Goal: Task Accomplishment & Management: Use online tool/utility

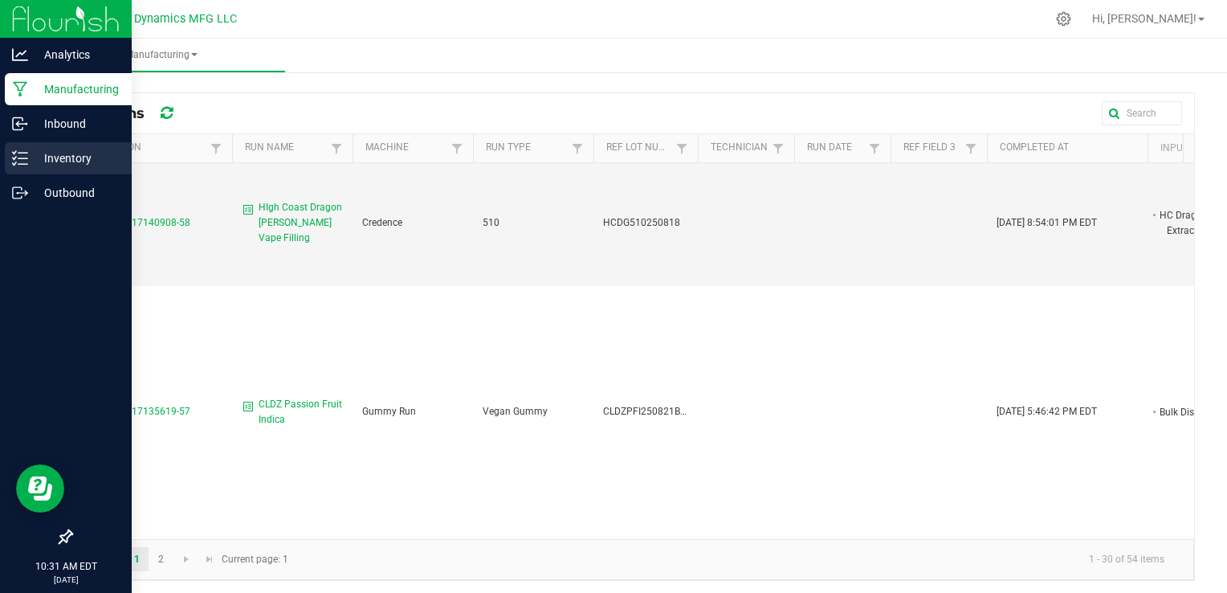
click at [50, 160] on p "Inventory" at bounding box center [76, 158] width 96 height 19
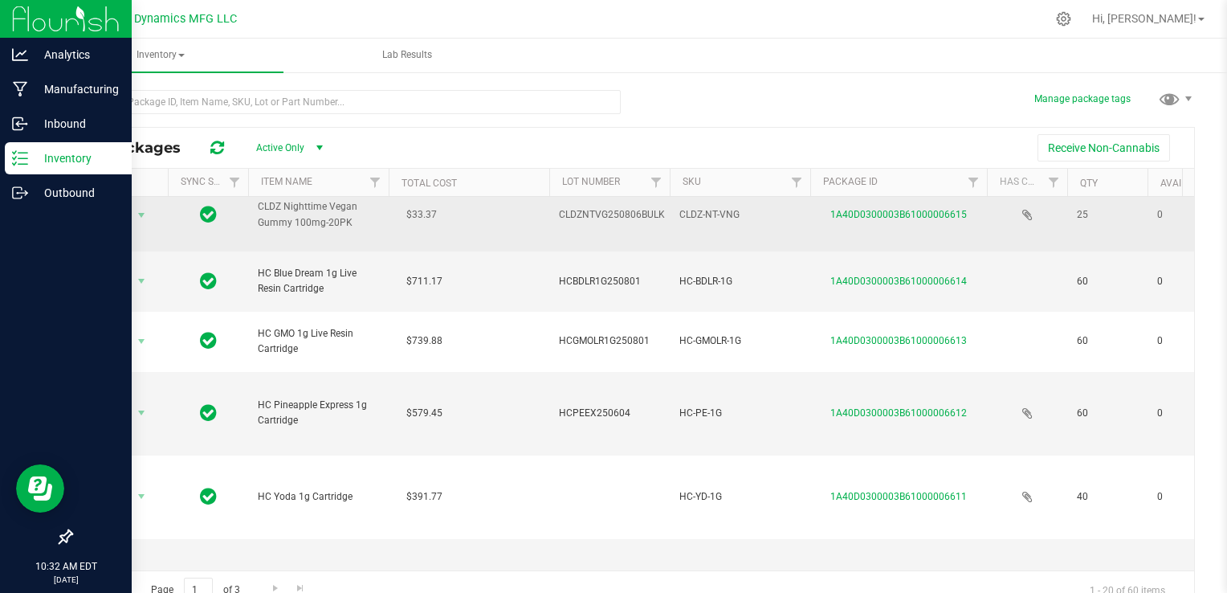
scroll to position [167, 0]
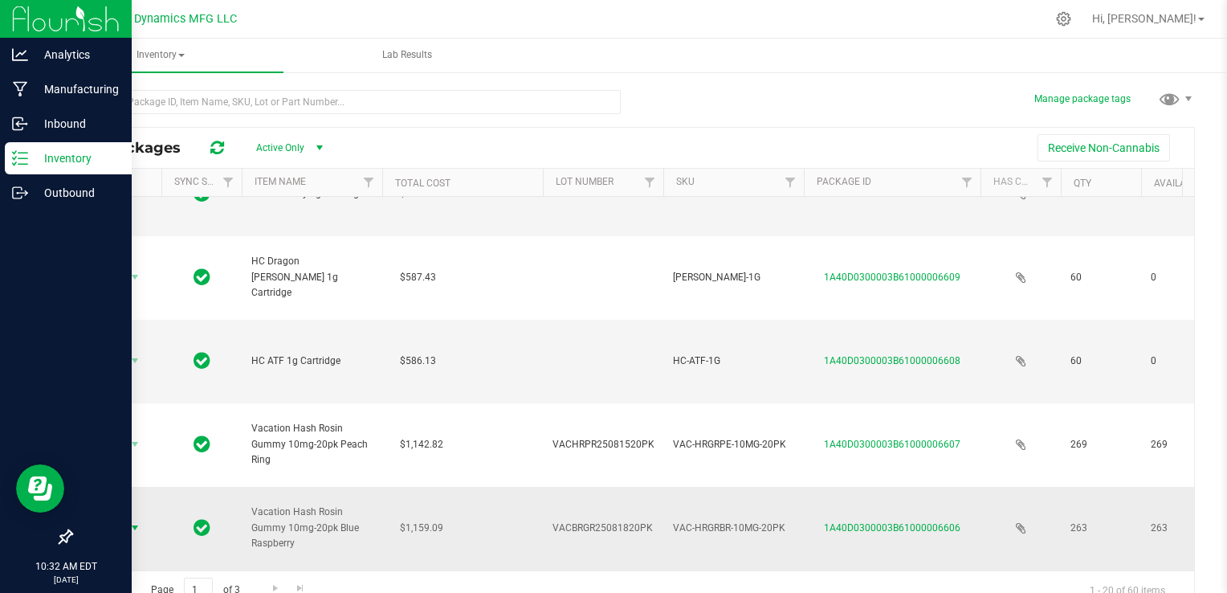
click at [133, 521] on span "select" at bounding box center [134, 527] width 13 height 13
click at [170, 487] on td at bounding box center [201, 528] width 80 height 83
click at [854, 522] on link "1A40D0300003B61000006606" at bounding box center [892, 527] width 136 height 11
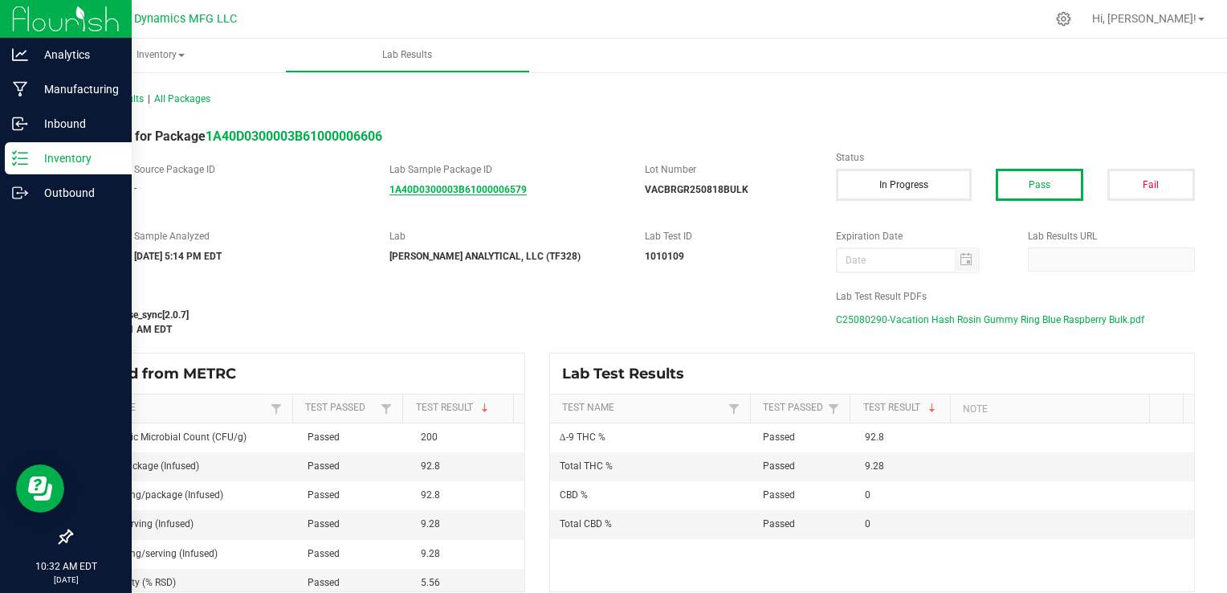
click at [489, 188] on strong "1A40D0300003B61000006579" at bounding box center [457, 189] width 137 height 11
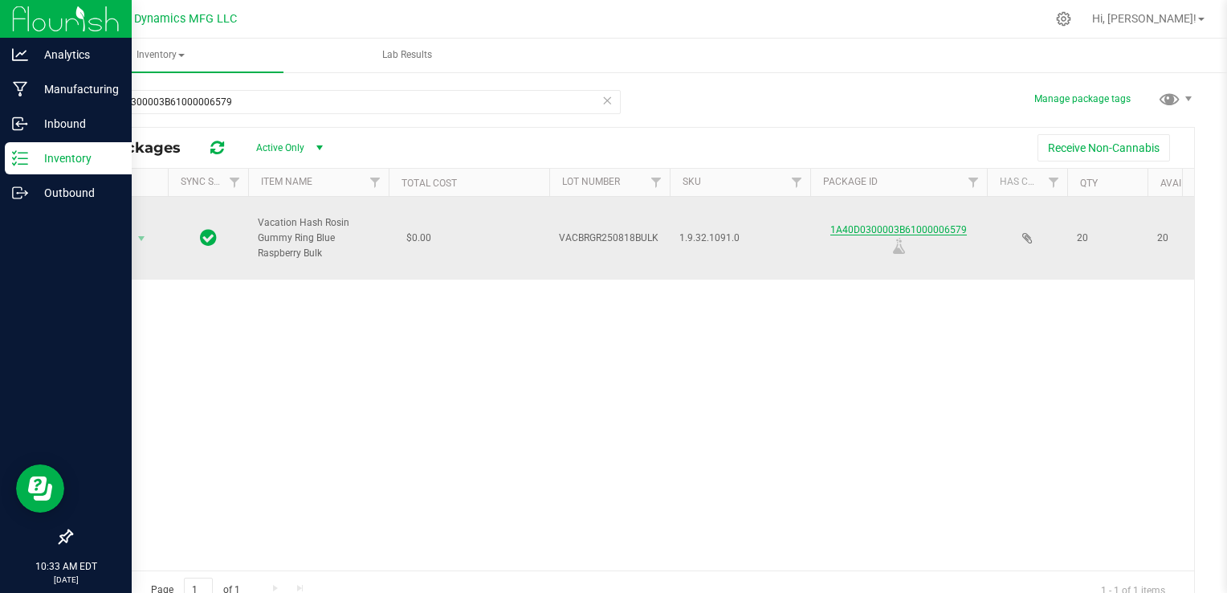
click at [880, 226] on link "1A40D0300003B61000006579" at bounding box center [898, 229] width 136 height 11
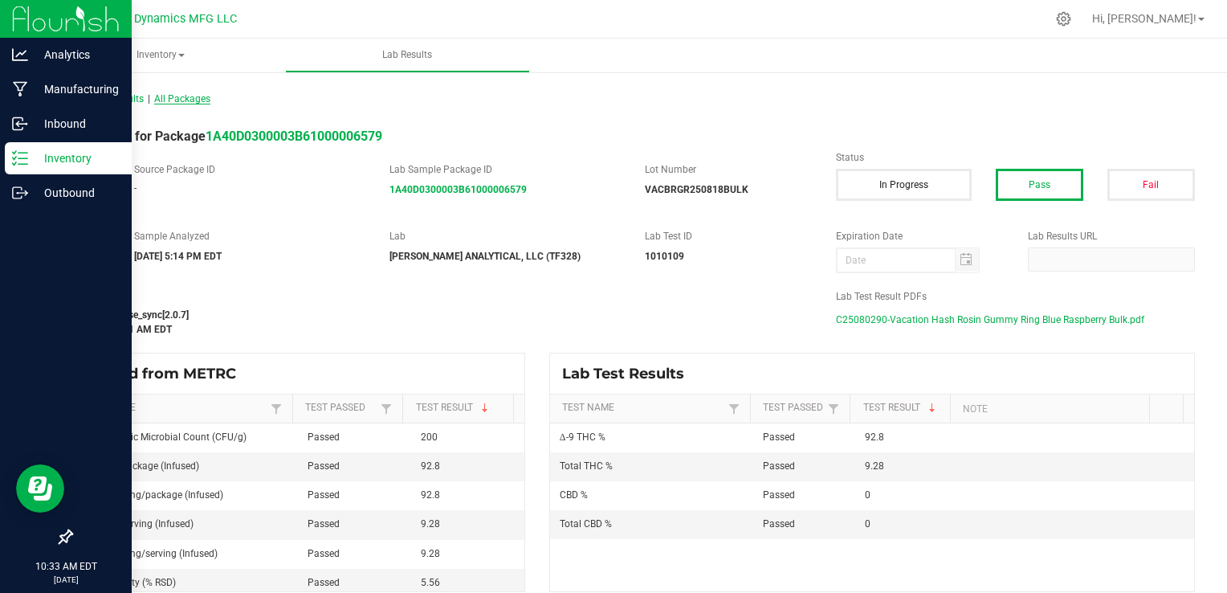
click at [196, 99] on span "All Packages" at bounding box center [182, 98] width 56 height 11
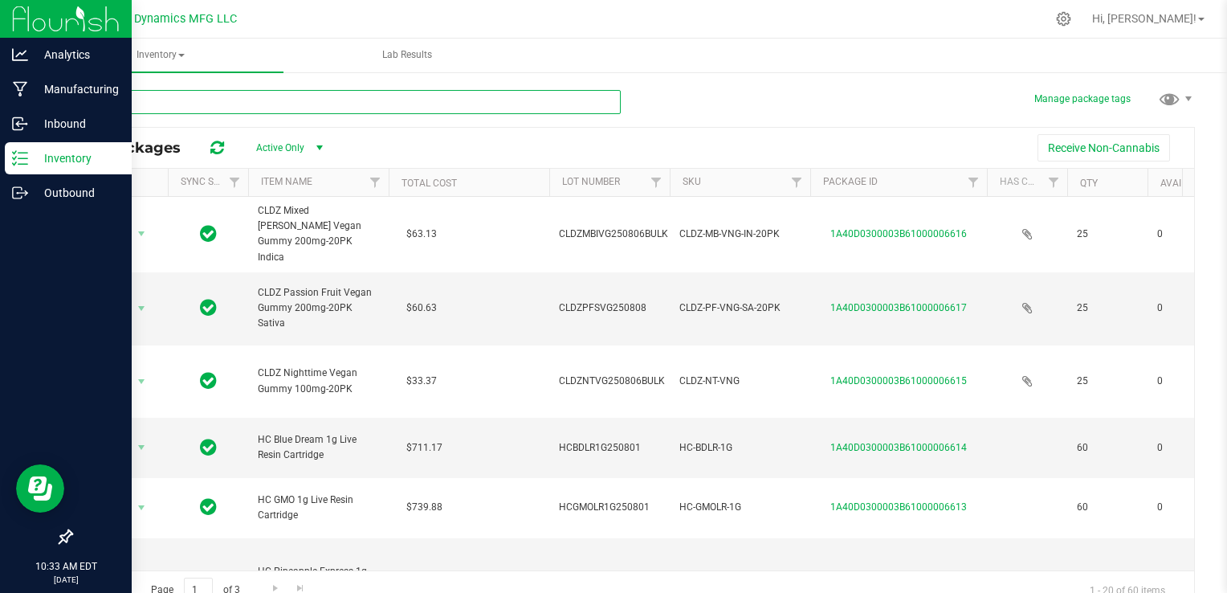
click at [196, 99] on input "text" at bounding box center [346, 102] width 550 height 24
type input "6579"
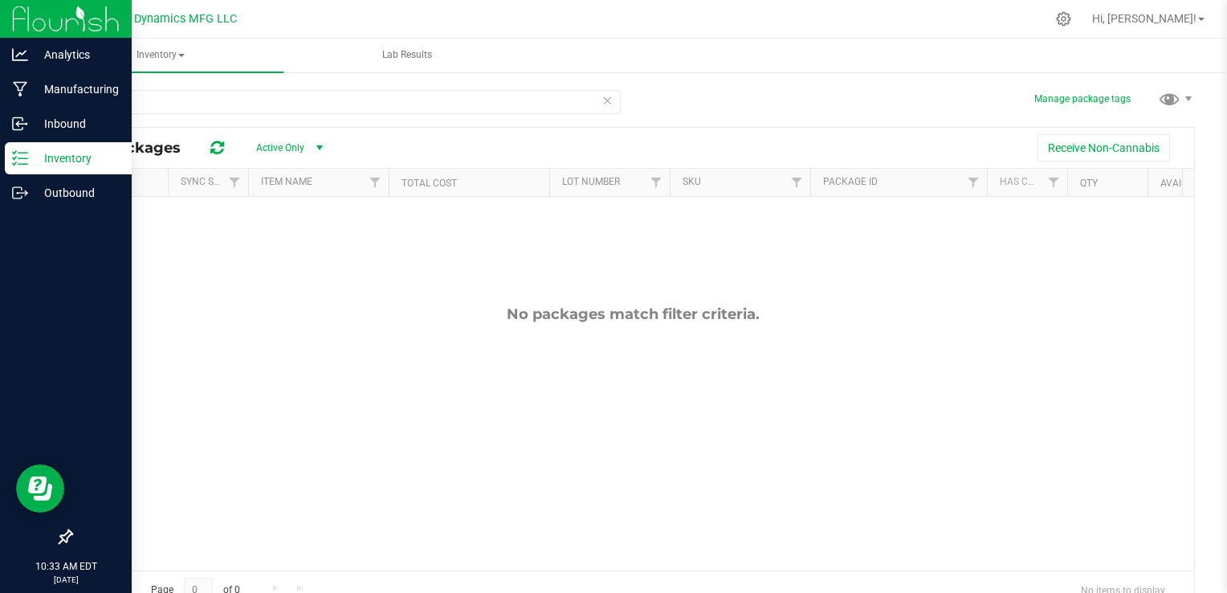
click at [316, 146] on span "select" at bounding box center [319, 147] width 13 height 13
click at [280, 240] on li "All" at bounding box center [285, 246] width 87 height 24
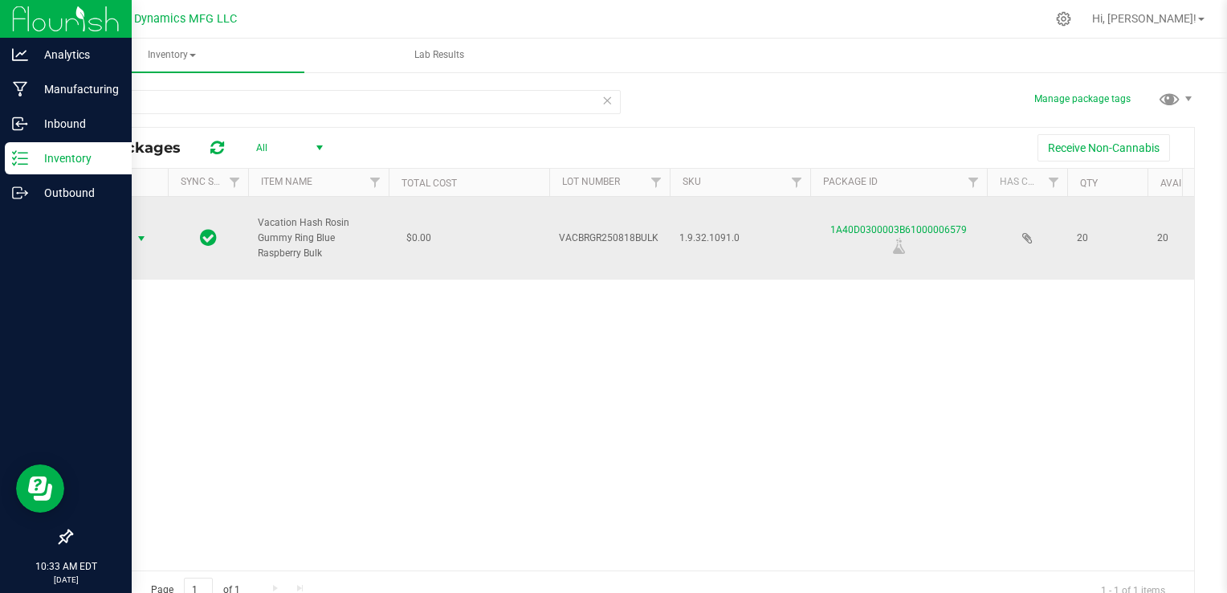
click at [145, 242] on span "select" at bounding box center [141, 238] width 13 height 13
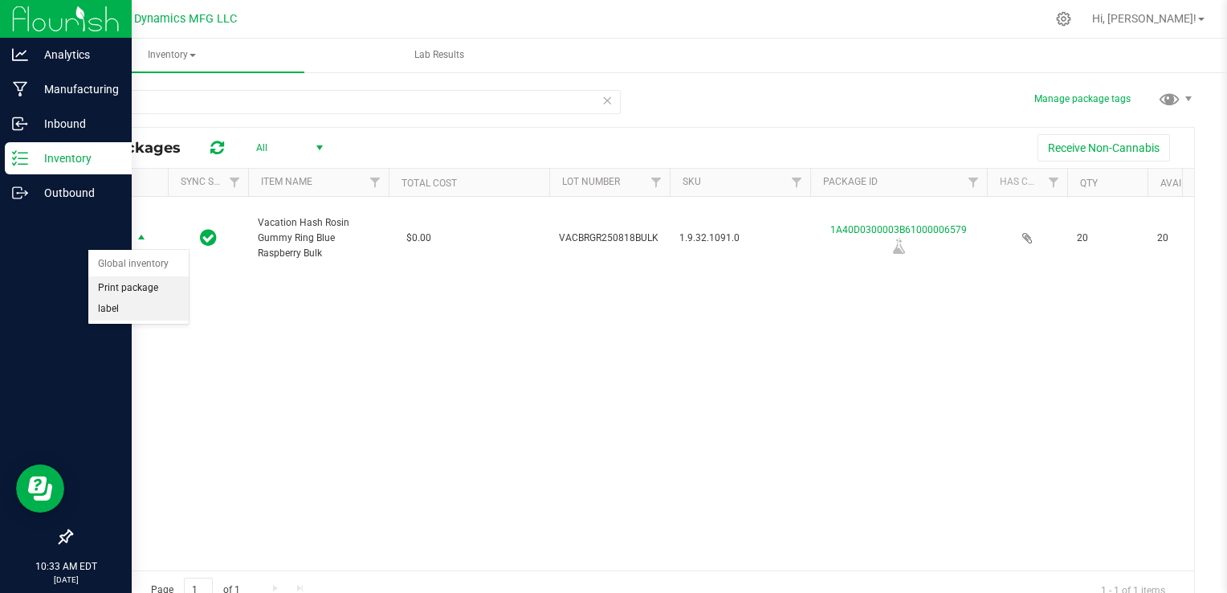
click at [132, 291] on li "Print package label" at bounding box center [138, 298] width 100 height 44
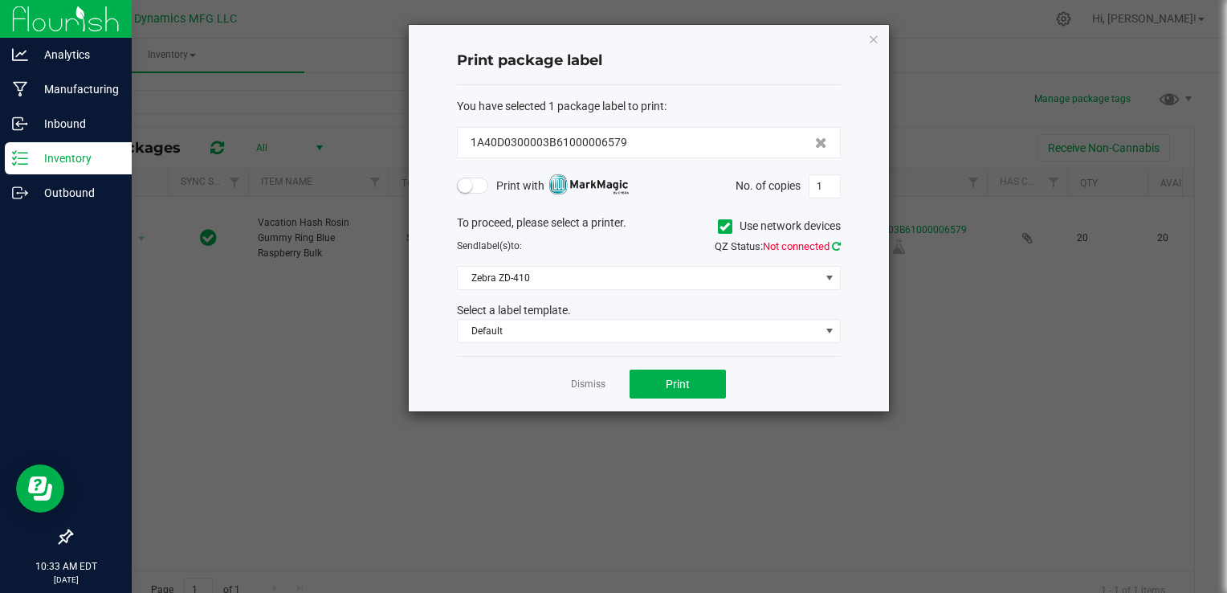
click at [838, 241] on icon at bounding box center [836, 246] width 9 height 10
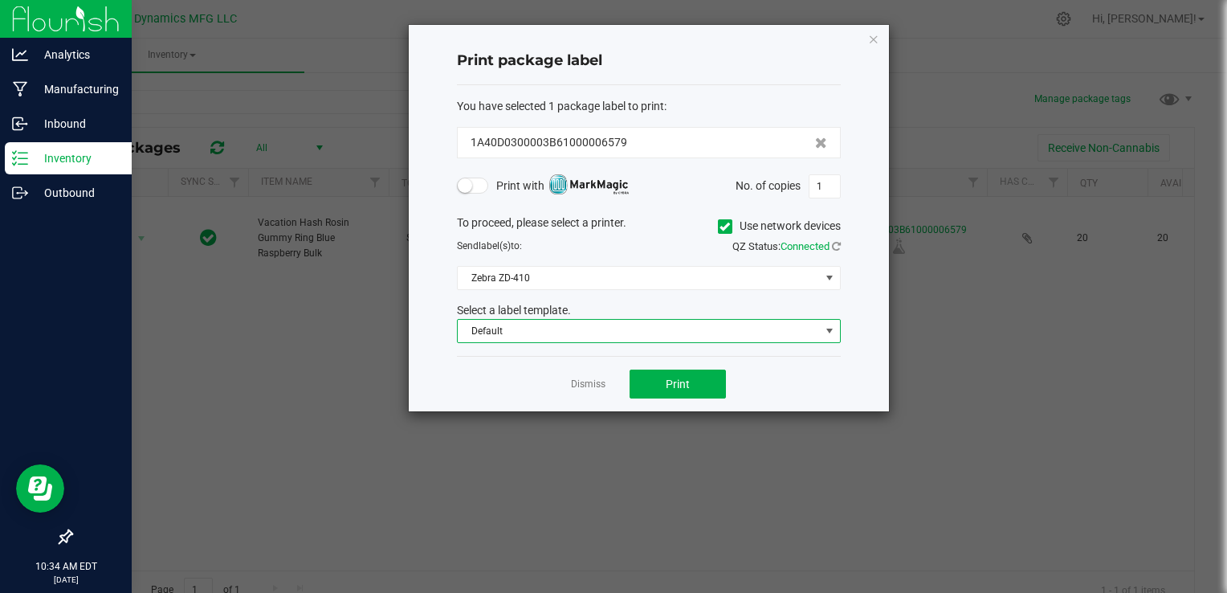
click at [637, 326] on span "Default" at bounding box center [639, 331] width 362 height 22
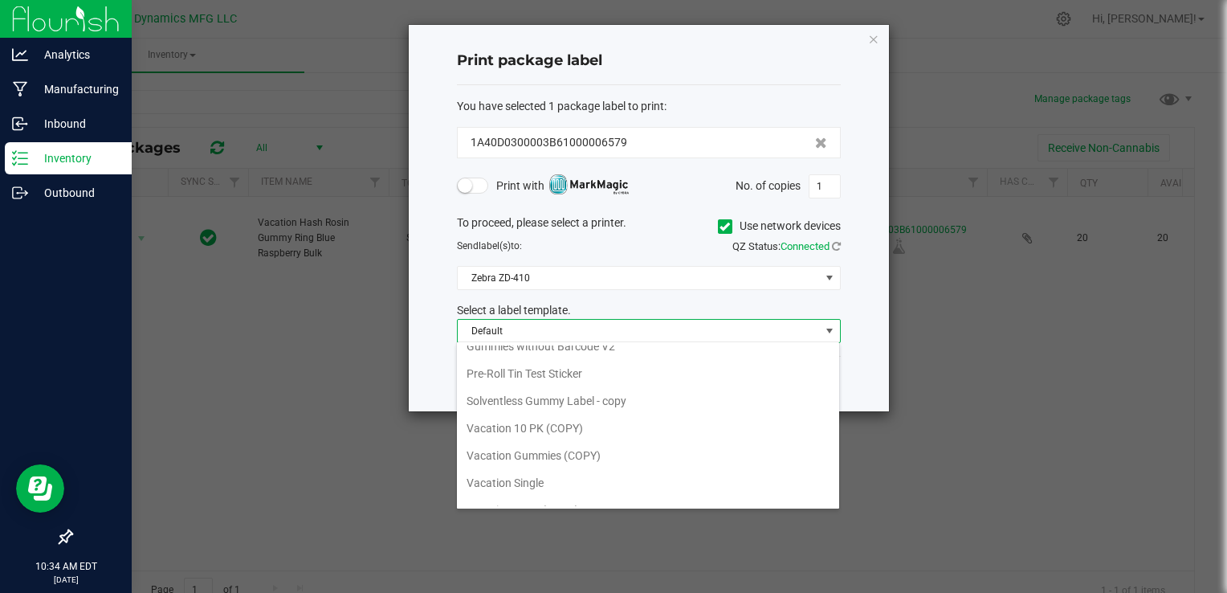
scroll to position [190, 0]
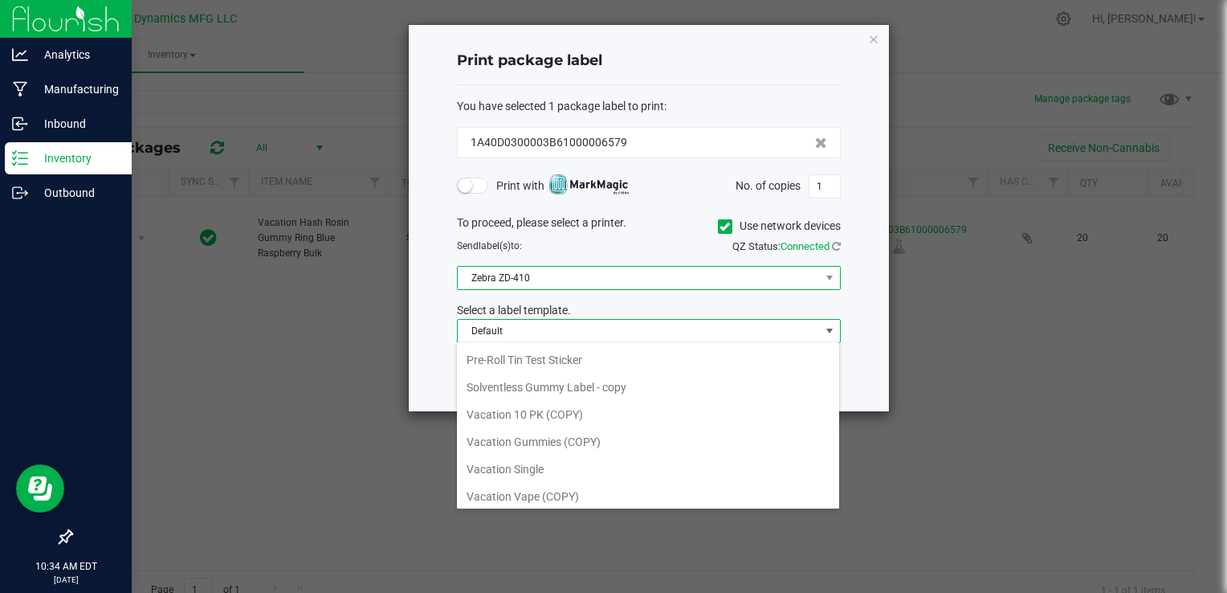
click at [806, 280] on span "Zebra ZD-410" at bounding box center [639, 278] width 362 height 22
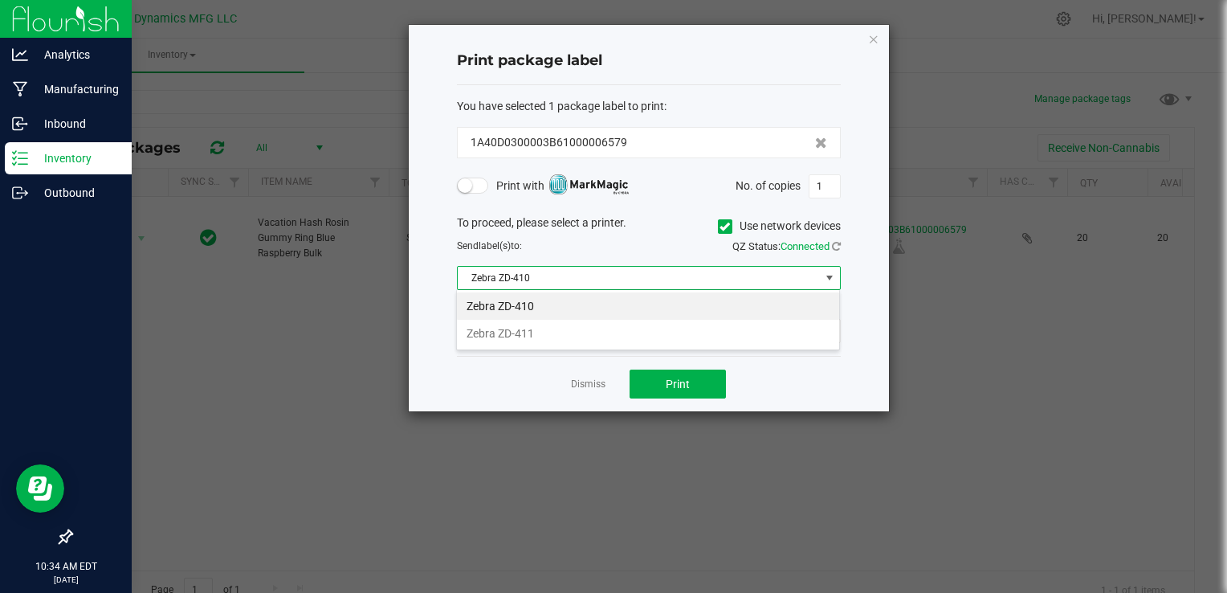
scroll to position [23, 384]
click at [726, 330] on li "Zebra ZD-411" at bounding box center [648, 333] width 382 height 27
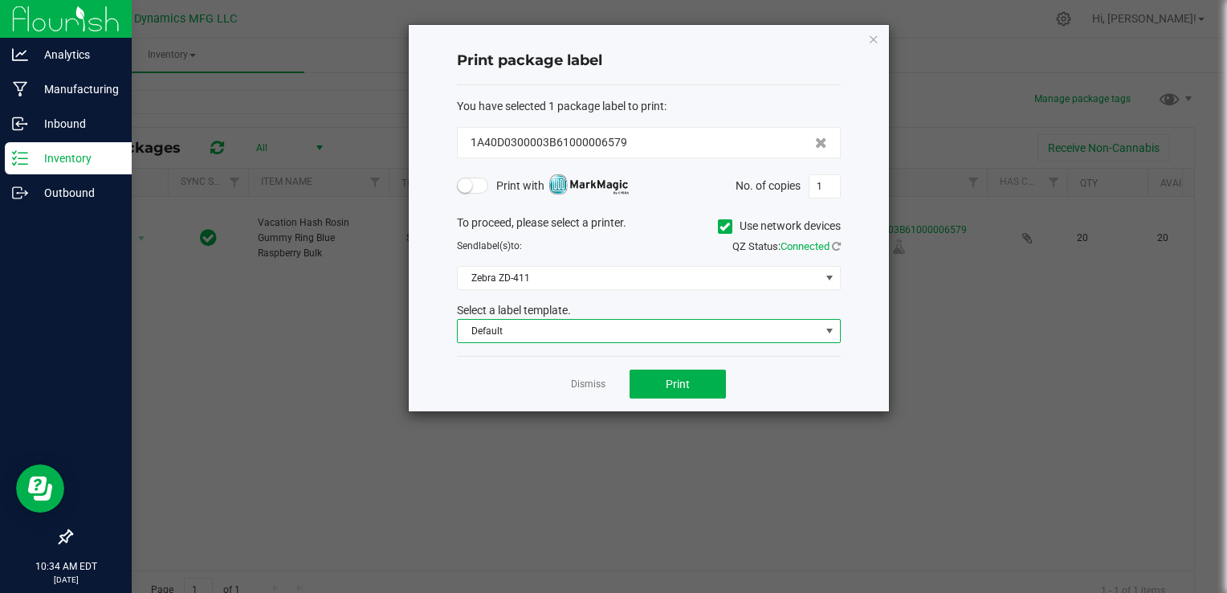
click at [705, 333] on span "Default" at bounding box center [639, 331] width 362 height 22
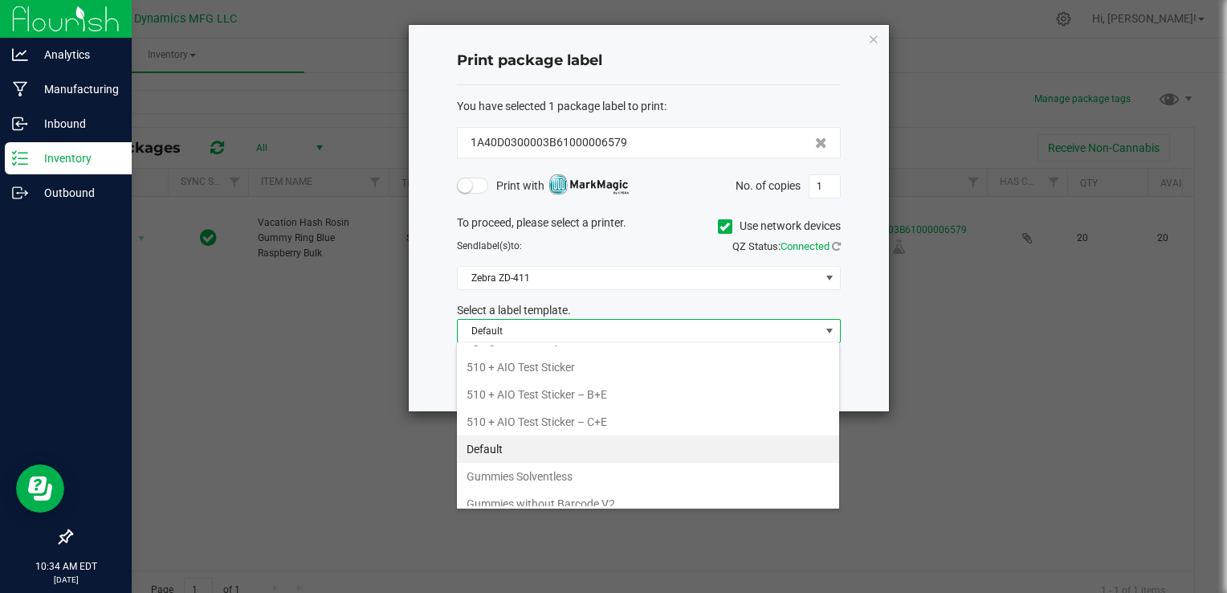
scroll to position [0, 0]
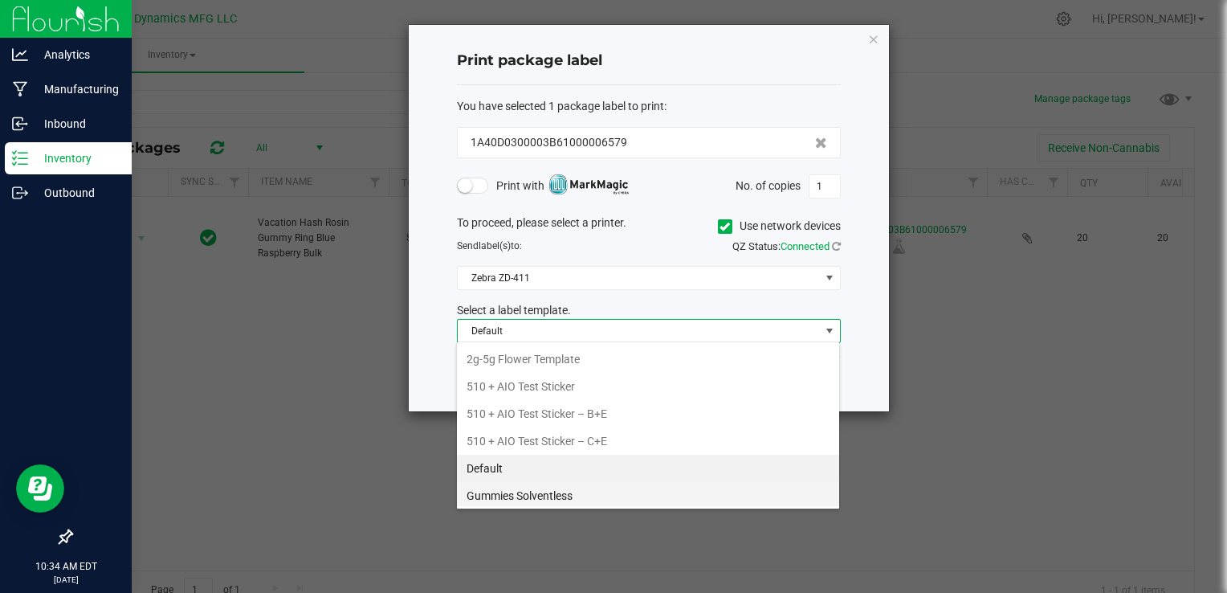
click at [544, 499] on li "Gummies Solventless" at bounding box center [648, 495] width 382 height 27
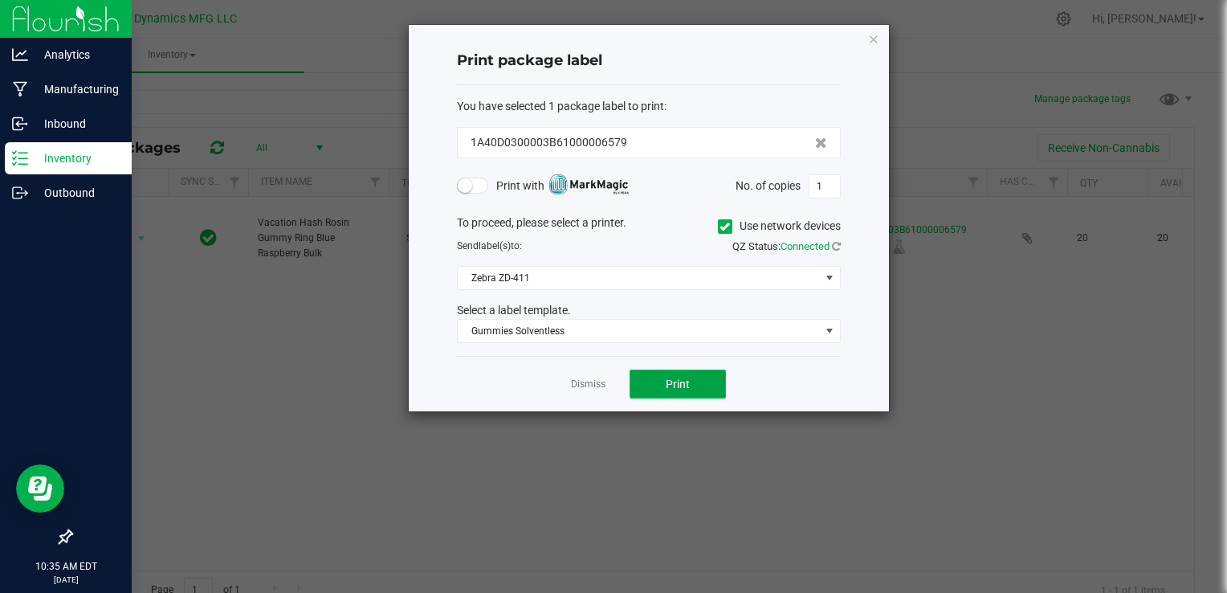
click at [675, 388] on span "Print" at bounding box center [678, 383] width 24 height 13
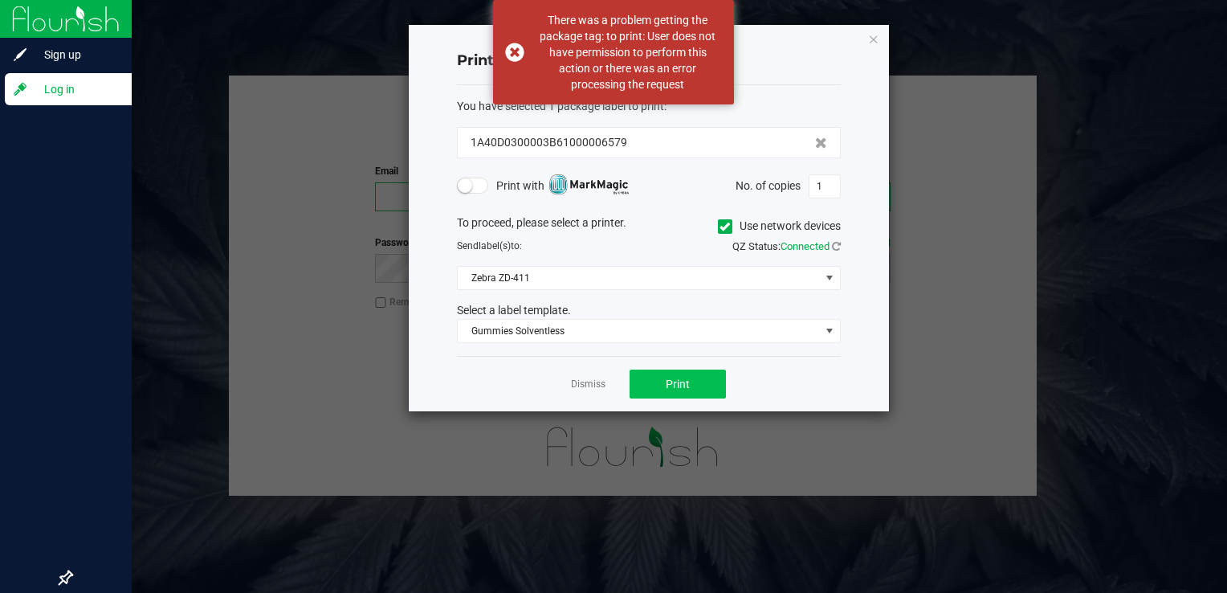
type input "william@thestarbase.com"
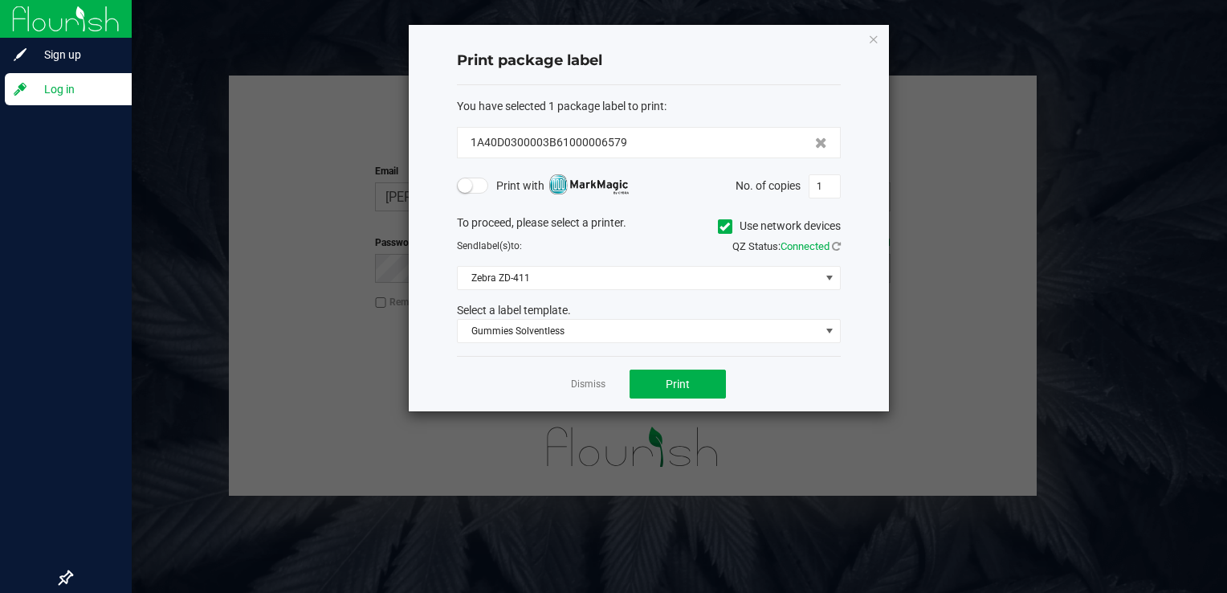
click at [331, 313] on ngb-modal-window "Print package label You have selected 1 package label to print : 1A40D0300003B6…" at bounding box center [619, 296] width 1239 height 593
click at [585, 382] on link "Dismiss" at bounding box center [588, 384] width 35 height 14
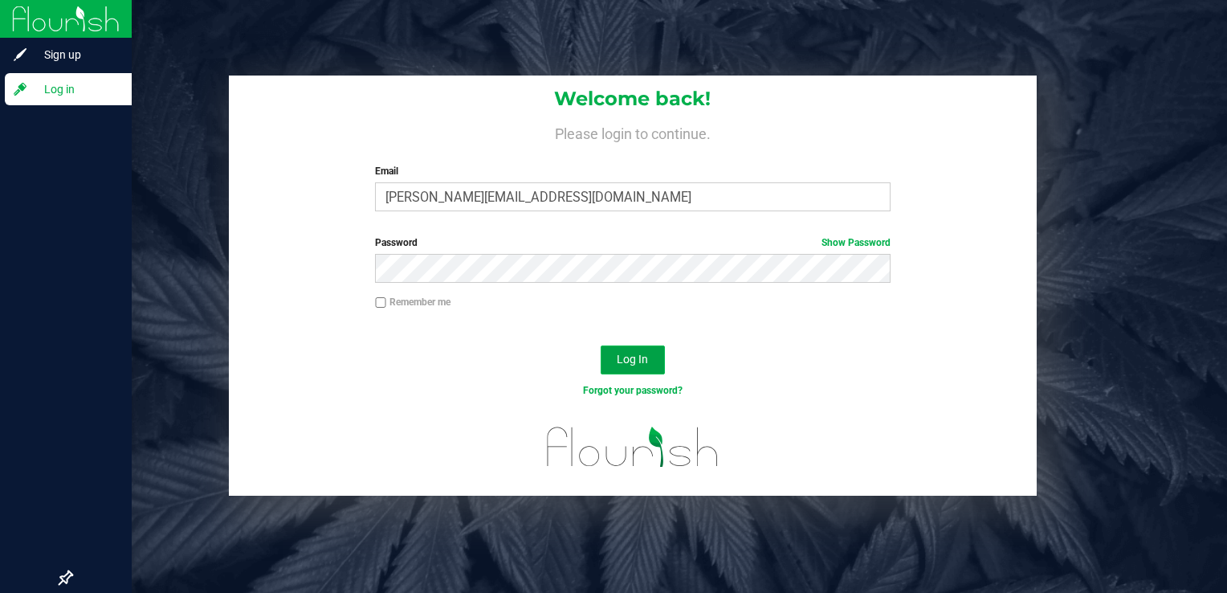
click at [636, 355] on span "Log In" at bounding box center [632, 358] width 31 height 13
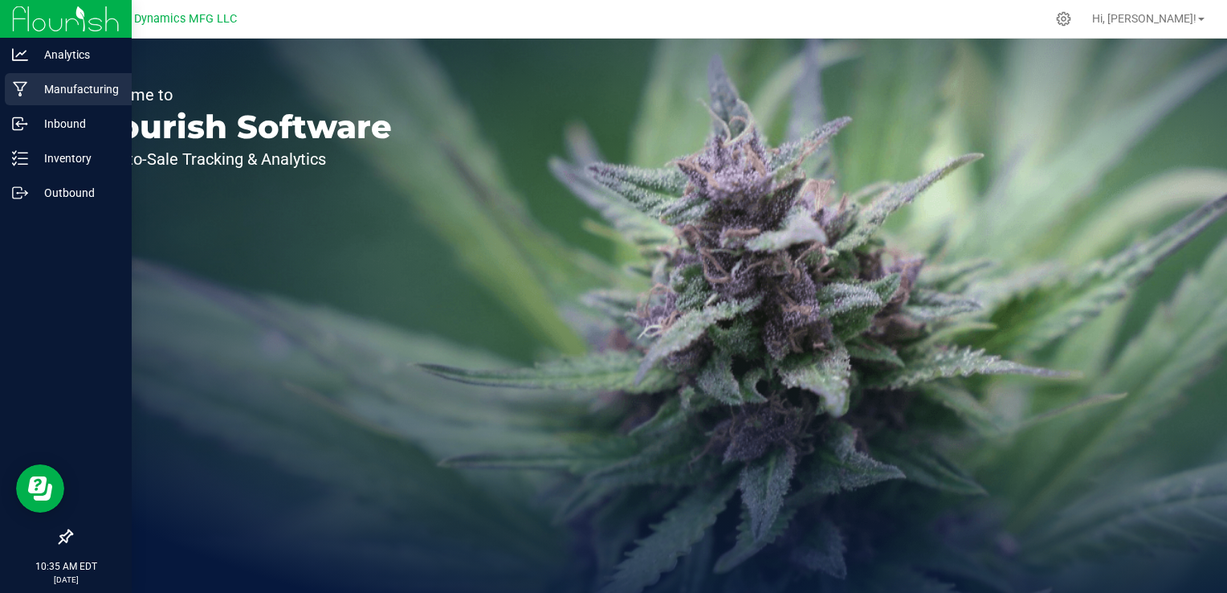
click at [24, 94] on icon at bounding box center [20, 89] width 15 height 16
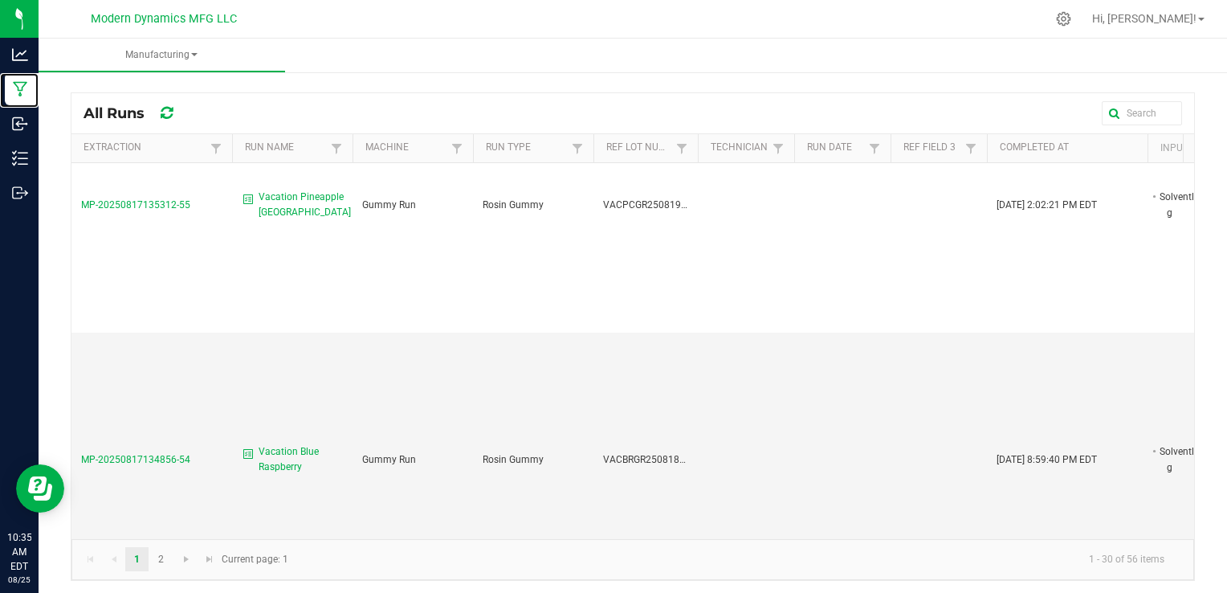
scroll to position [1499, 0]
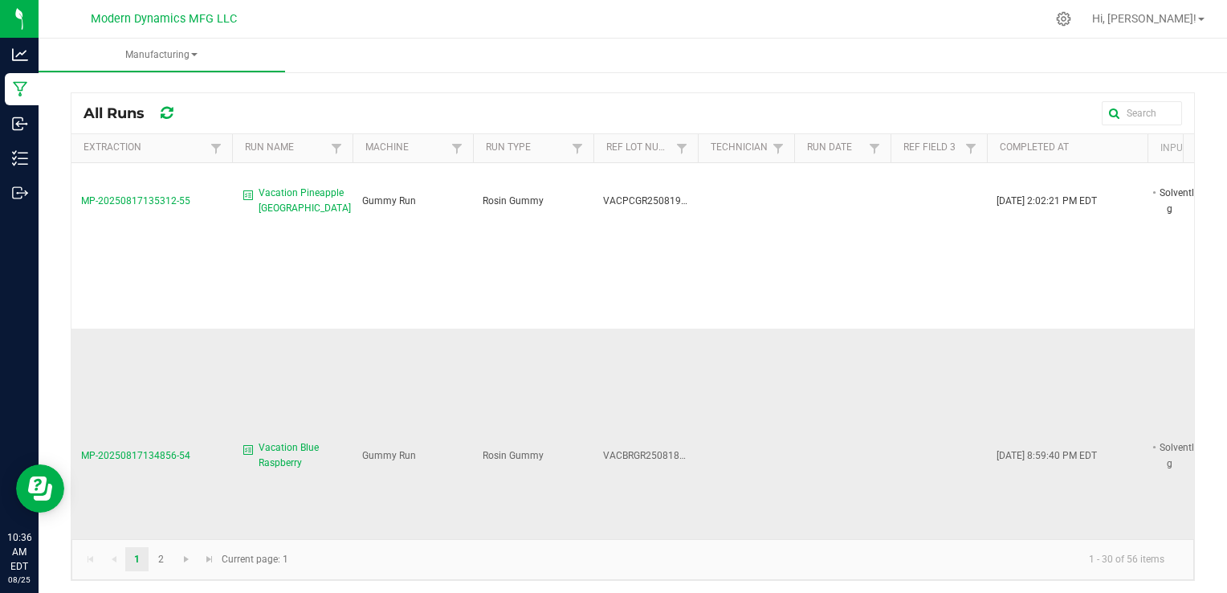
click at [285, 440] on span "Vacation Blue Raspberry" at bounding box center [301, 455] width 84 height 31
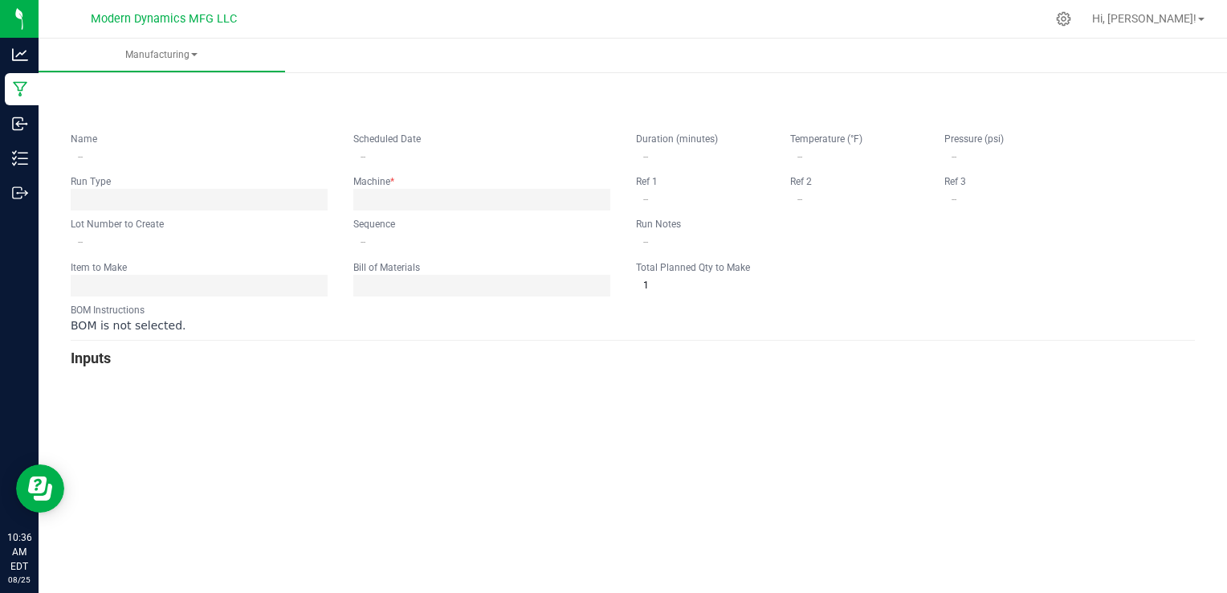
type input "Vacation Blue Raspberry"
type input "08/17/2025 9:48 AM"
type input "VACBRGR250818BULK"
type input "0"
type input "6,000"
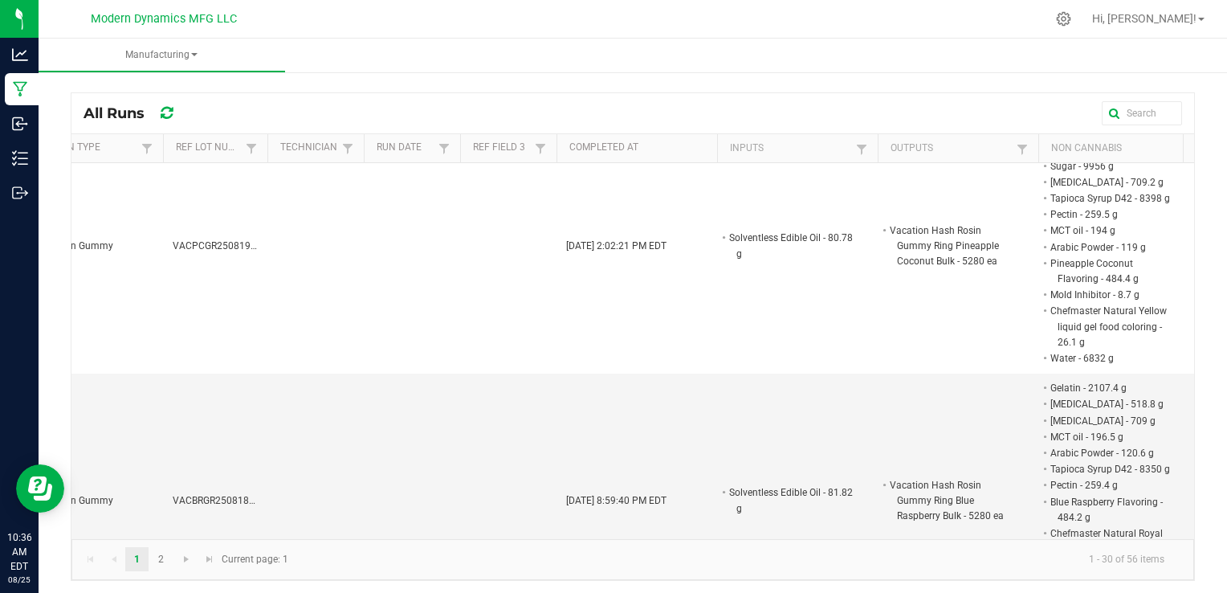
scroll to position [0, 484]
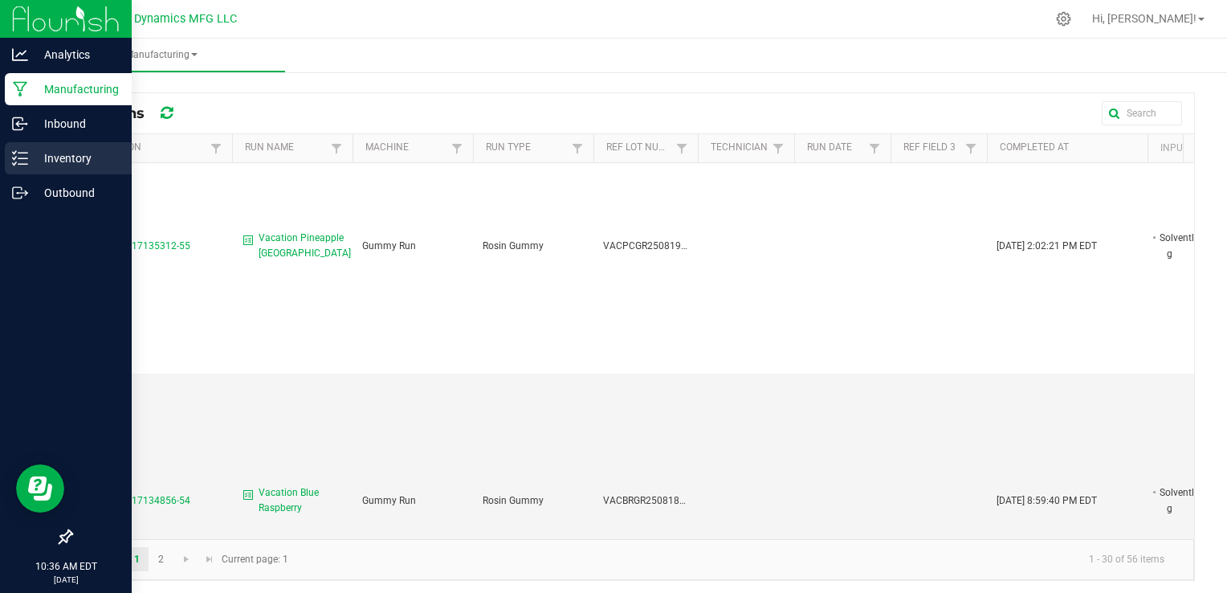
click at [42, 159] on p "Inventory" at bounding box center [76, 158] width 96 height 19
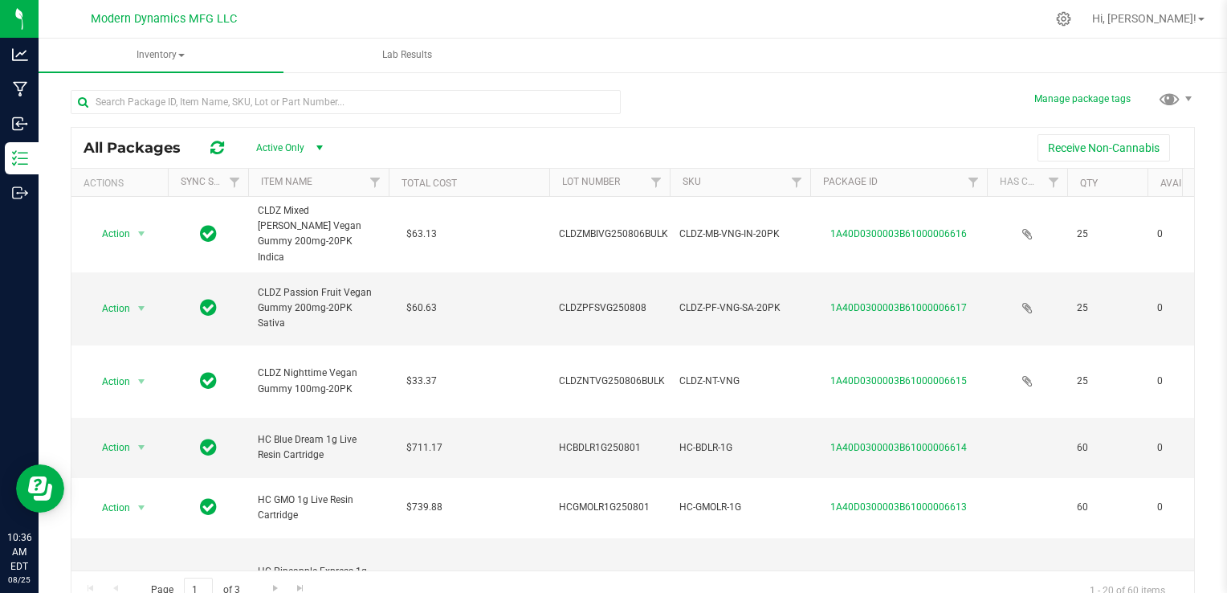
click at [327, 153] on span "select" at bounding box center [320, 147] width 20 height 22
click at [262, 236] on li "All" at bounding box center [285, 246] width 87 height 24
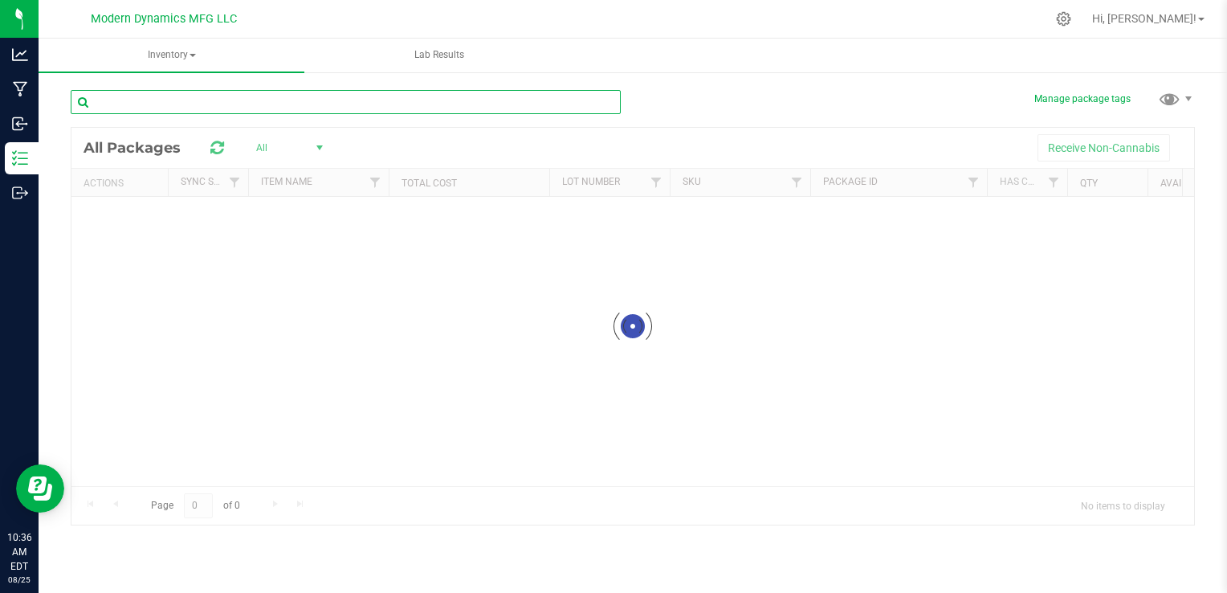
click at [310, 96] on input "text" at bounding box center [346, 102] width 550 height 24
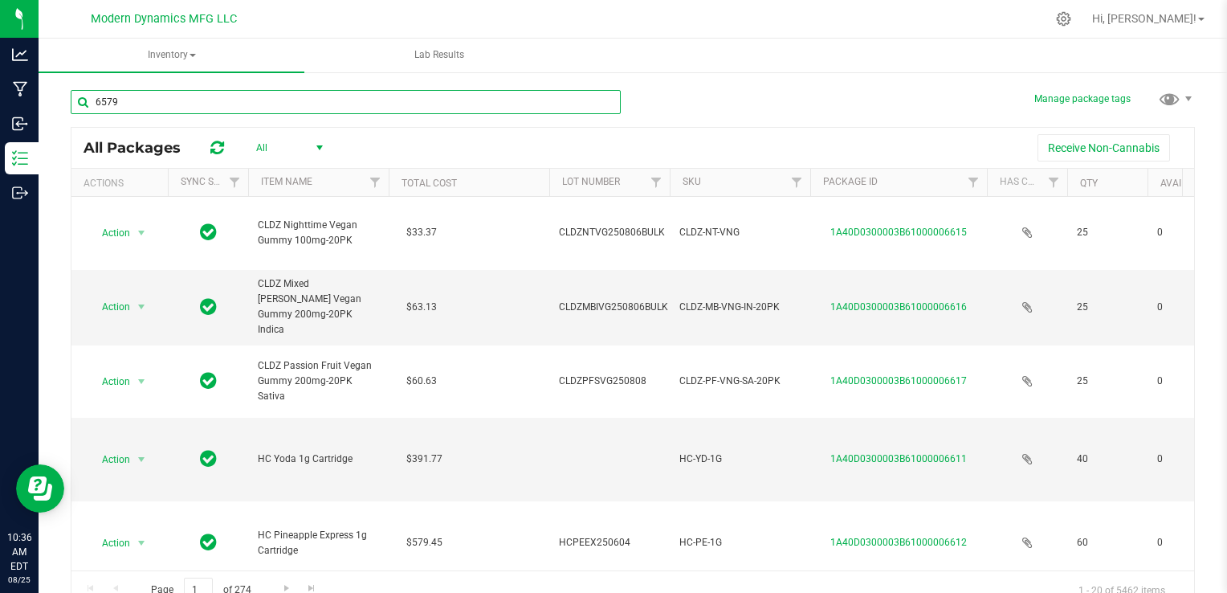
type input "6579"
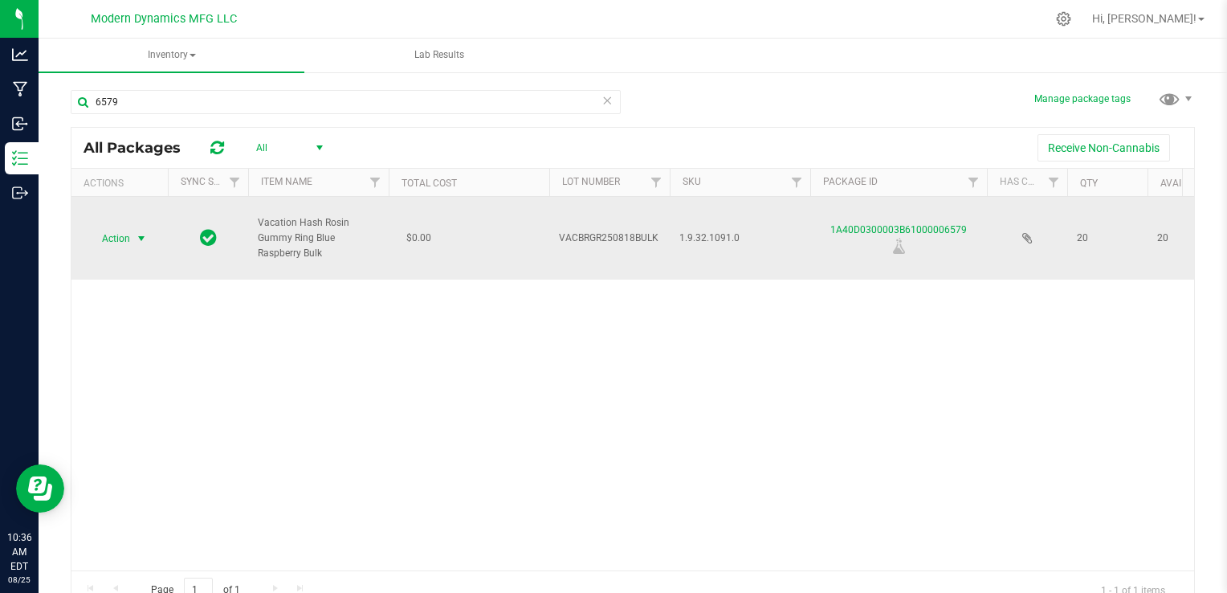
click at [135, 241] on span "select" at bounding box center [141, 238] width 13 height 13
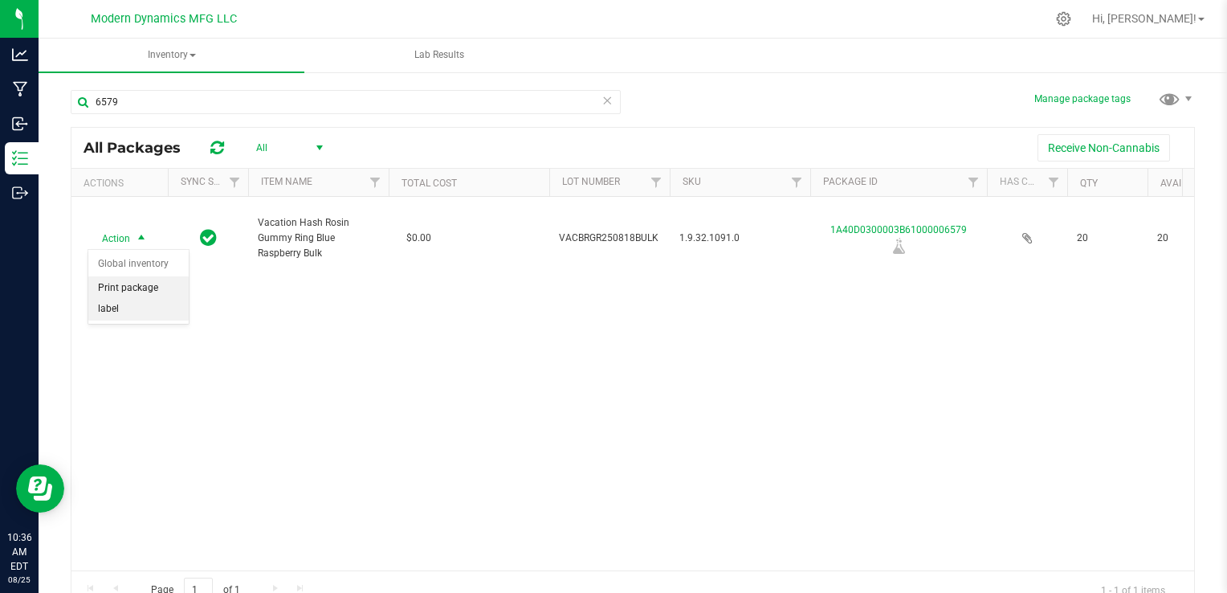
click at [148, 287] on li "Print package label" at bounding box center [138, 298] width 100 height 44
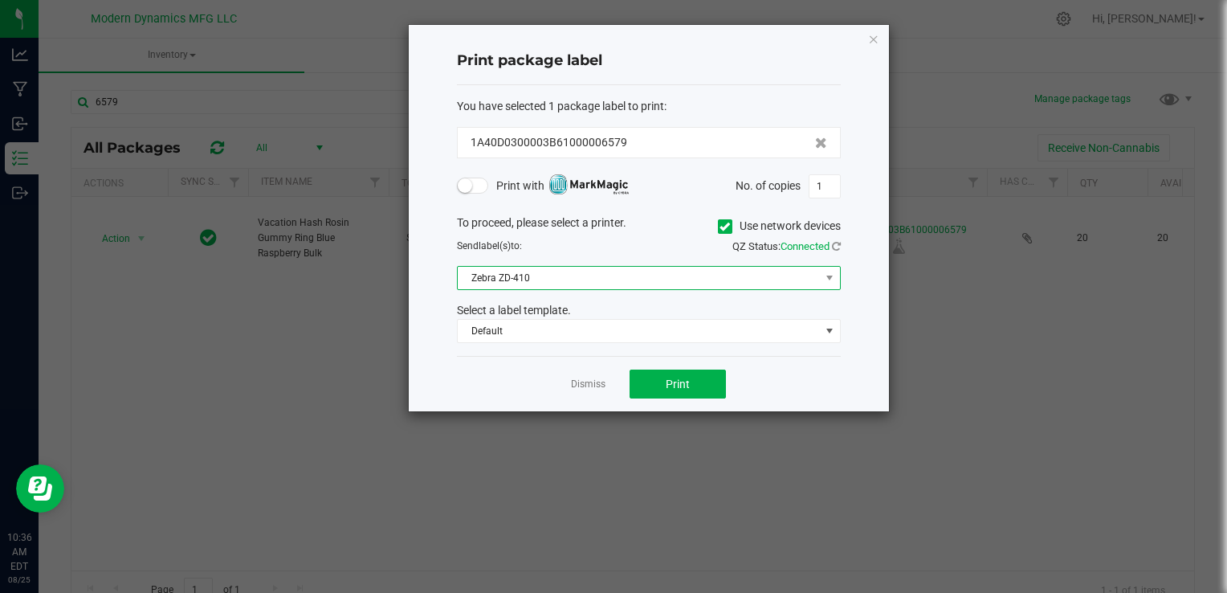
click at [515, 284] on span "Zebra ZD-410" at bounding box center [639, 278] width 362 height 22
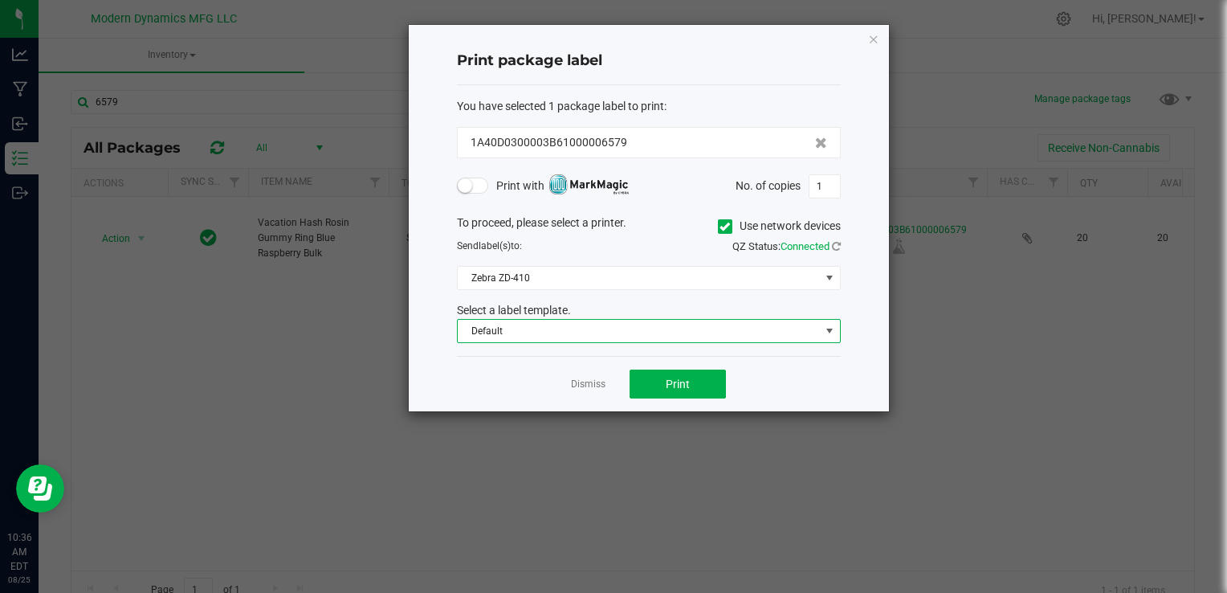
click at [515, 329] on span "Default" at bounding box center [639, 331] width 362 height 22
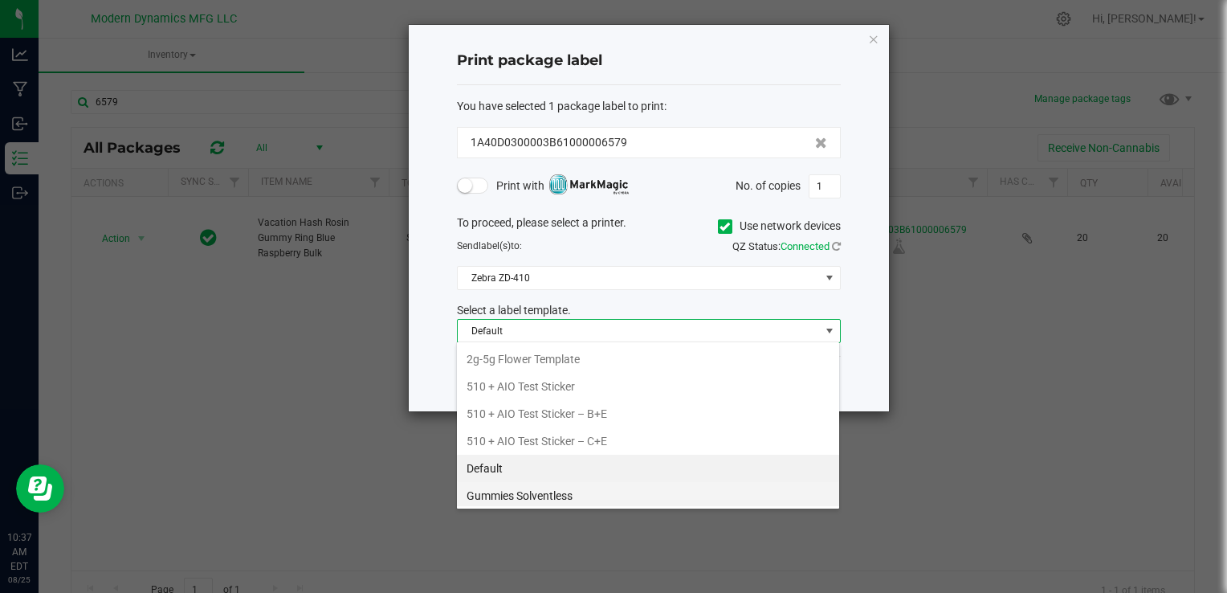
click at [549, 489] on li "Gummies Solventless" at bounding box center [648, 495] width 382 height 27
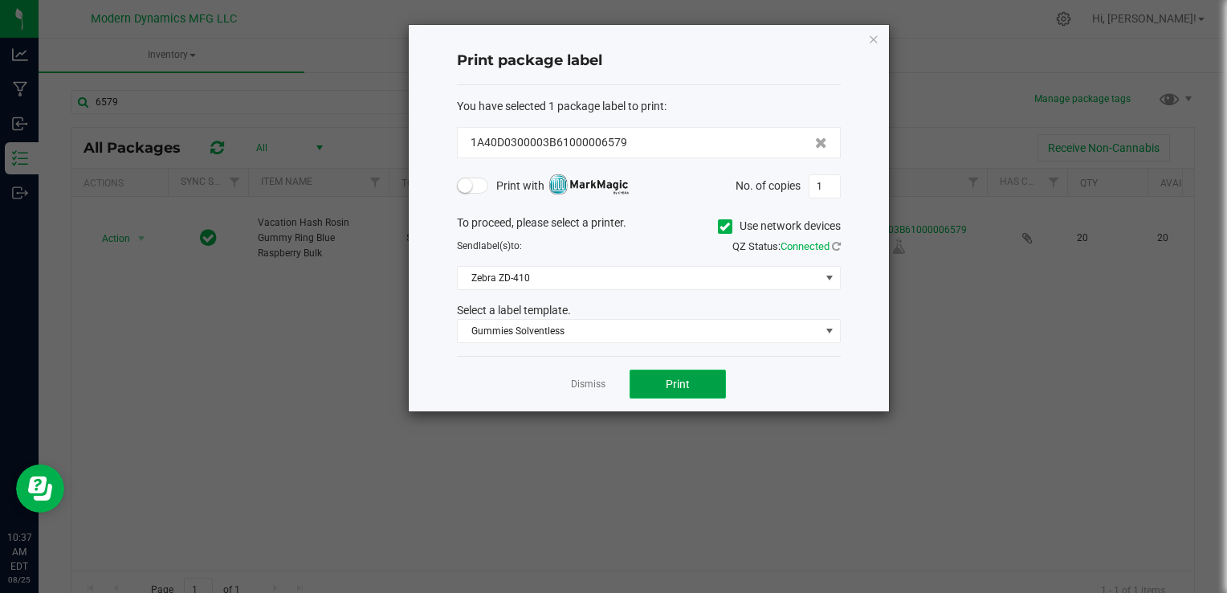
click at [678, 377] on span "Print" at bounding box center [678, 383] width 24 height 13
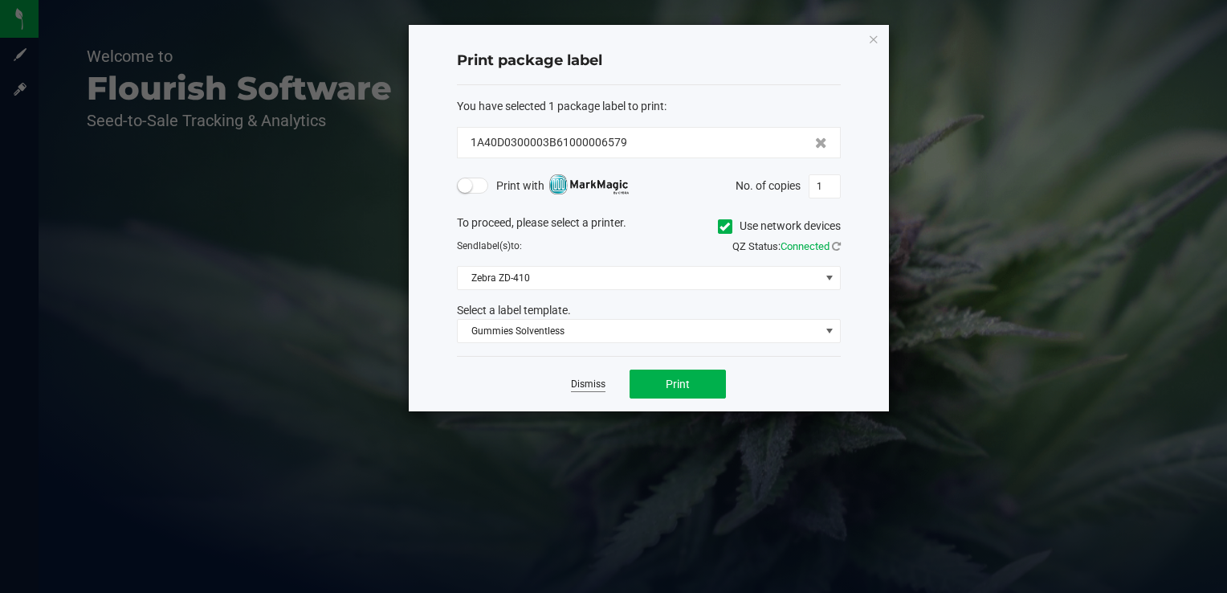
click at [590, 379] on link "Dismiss" at bounding box center [588, 384] width 35 height 14
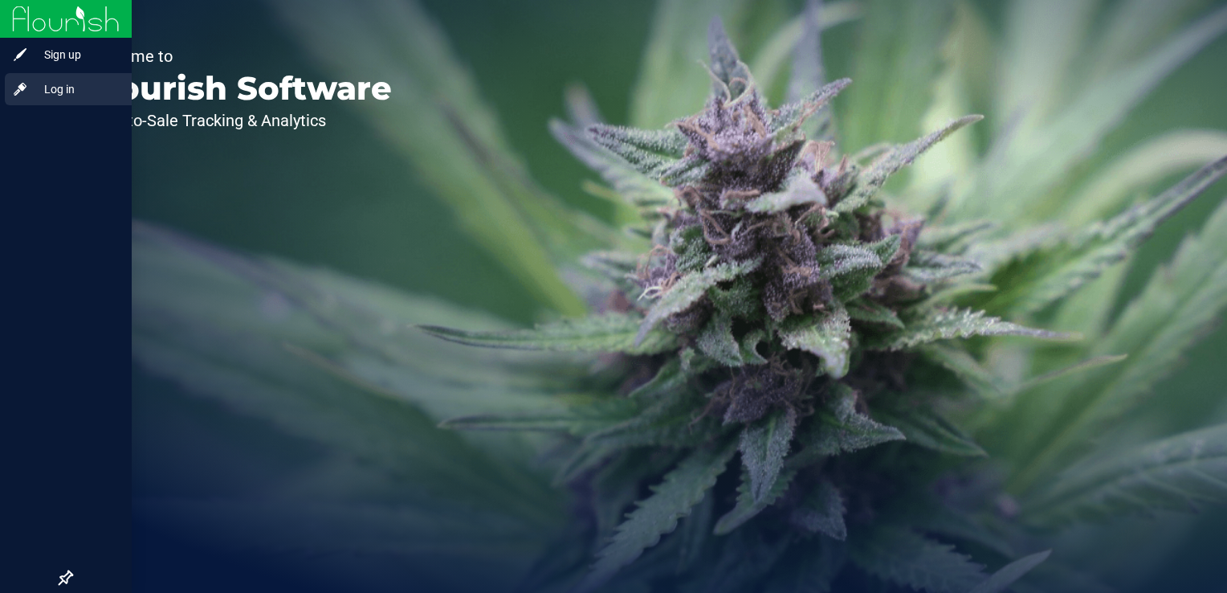
click at [50, 96] on span "Log in" at bounding box center [76, 88] width 96 height 19
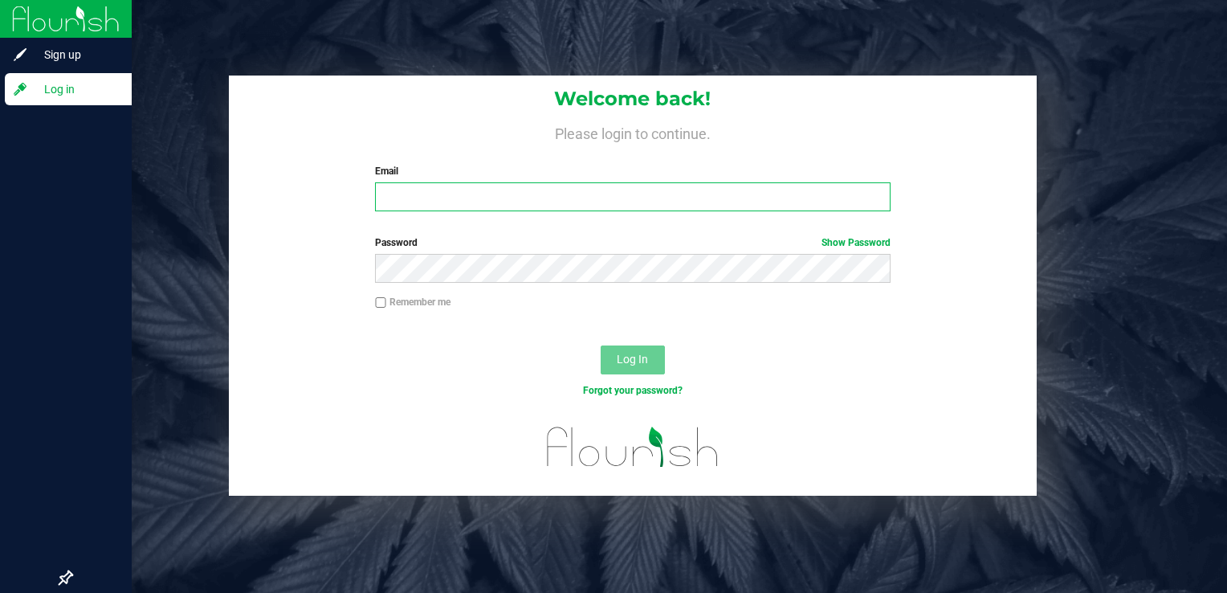
type input "william@thestarbase.com"
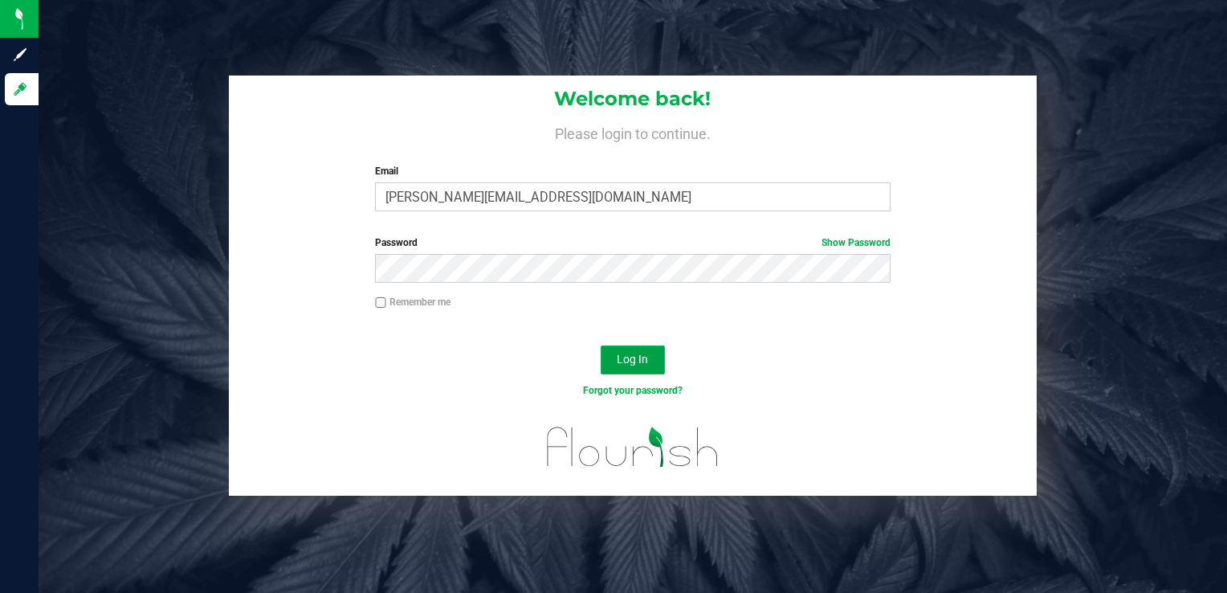
click at [635, 365] on span "Log In" at bounding box center [632, 358] width 31 height 13
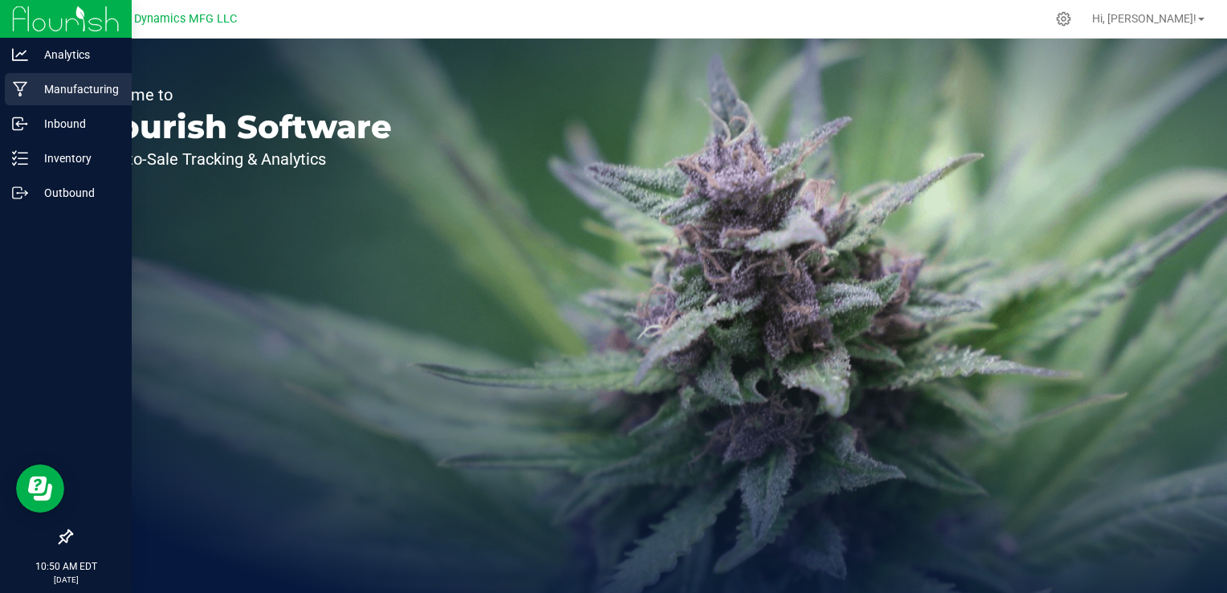
click at [78, 85] on p "Manufacturing" at bounding box center [76, 88] width 96 height 19
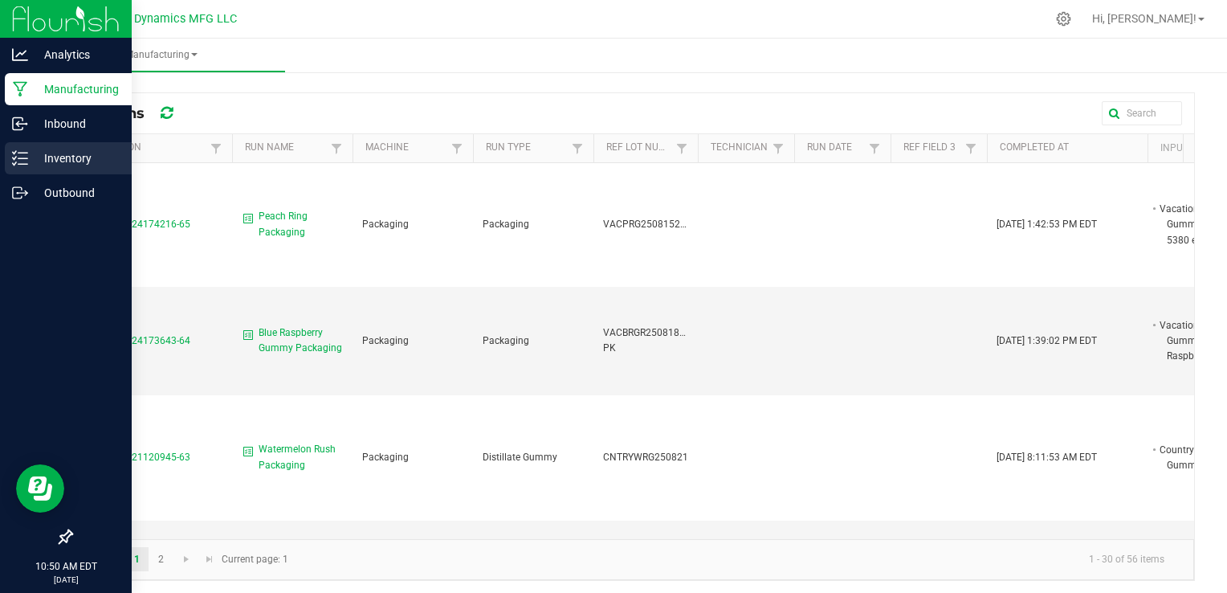
click at [39, 160] on p "Inventory" at bounding box center [76, 158] width 96 height 19
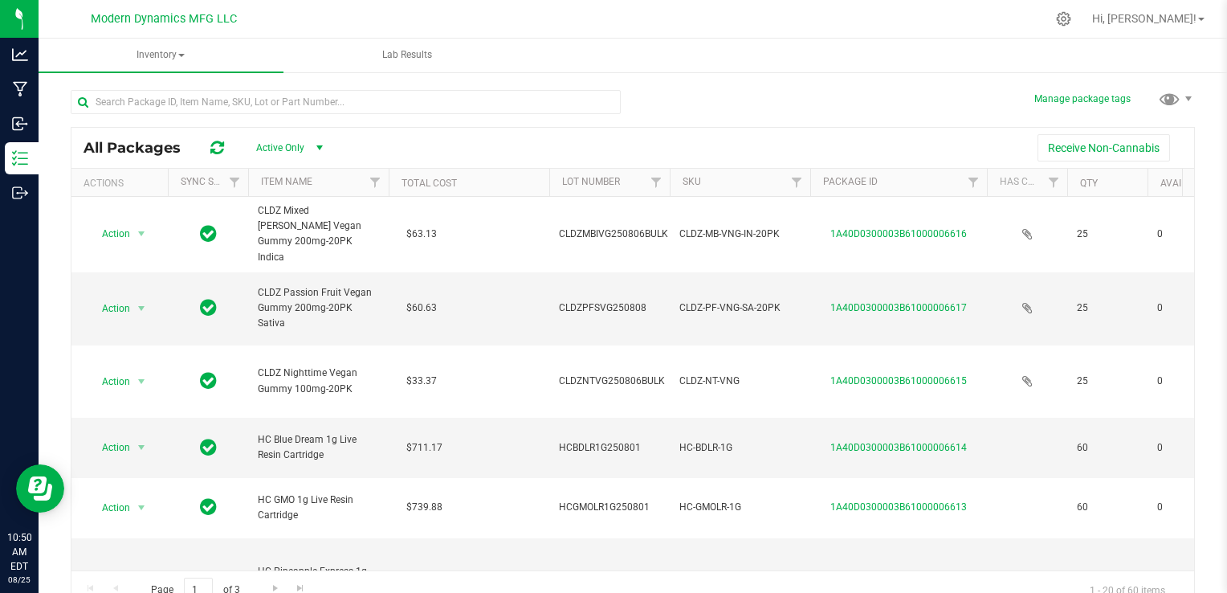
click at [325, 150] on span "select" at bounding box center [319, 147] width 13 height 13
click at [280, 249] on li "All" at bounding box center [285, 246] width 87 height 24
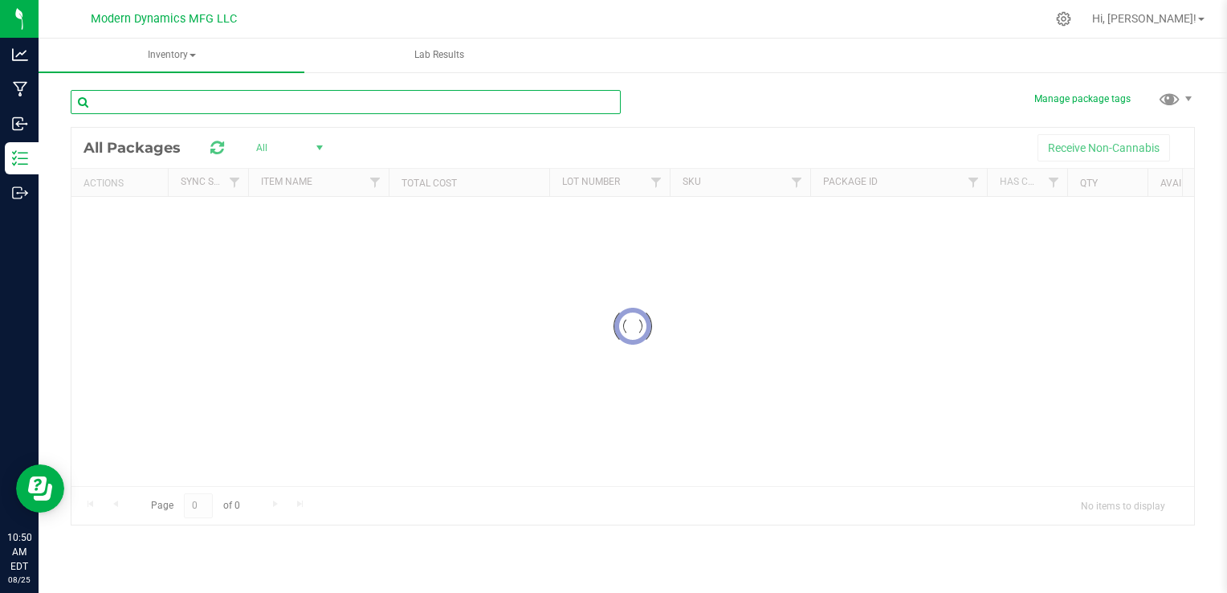
click at [299, 105] on input "text" at bounding box center [346, 102] width 550 height 24
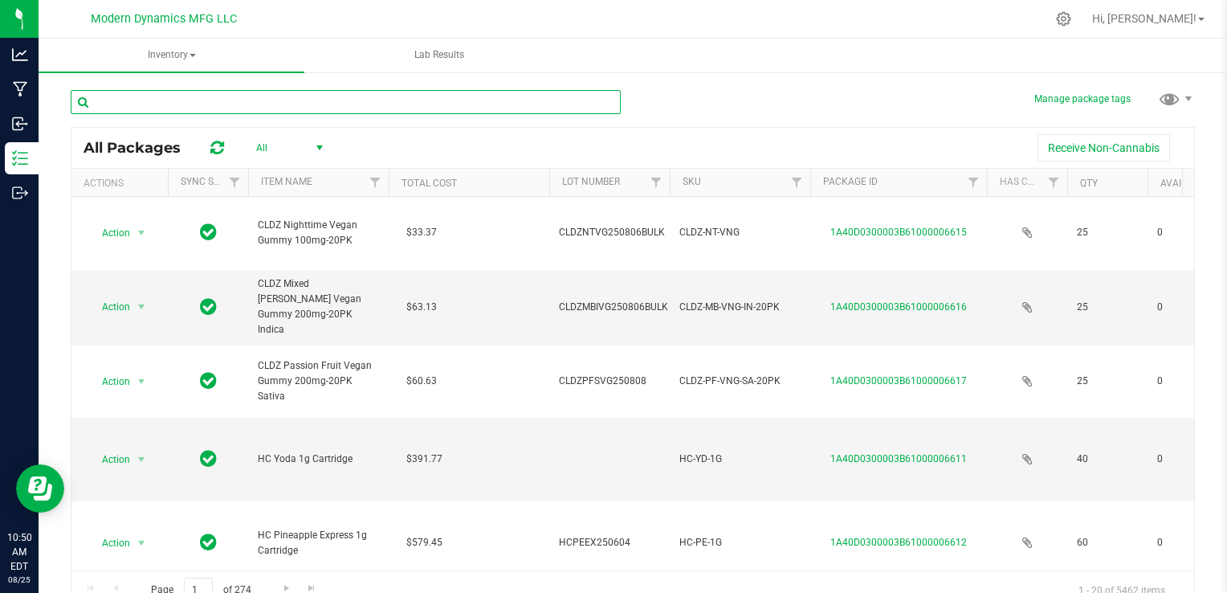
type input "5"
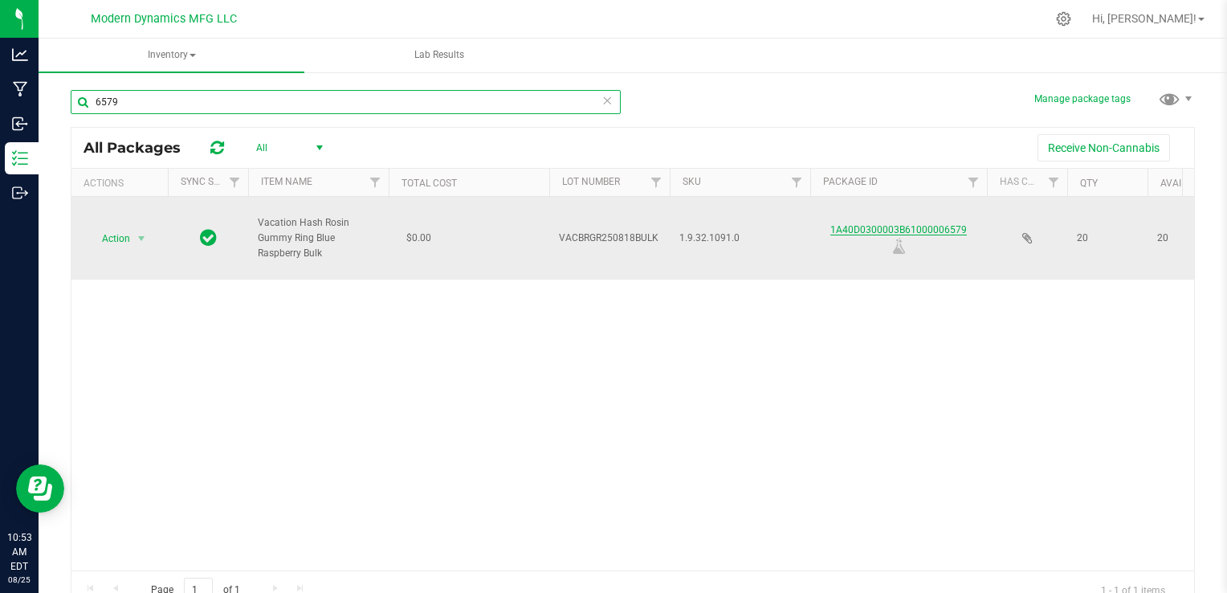
type input "6579"
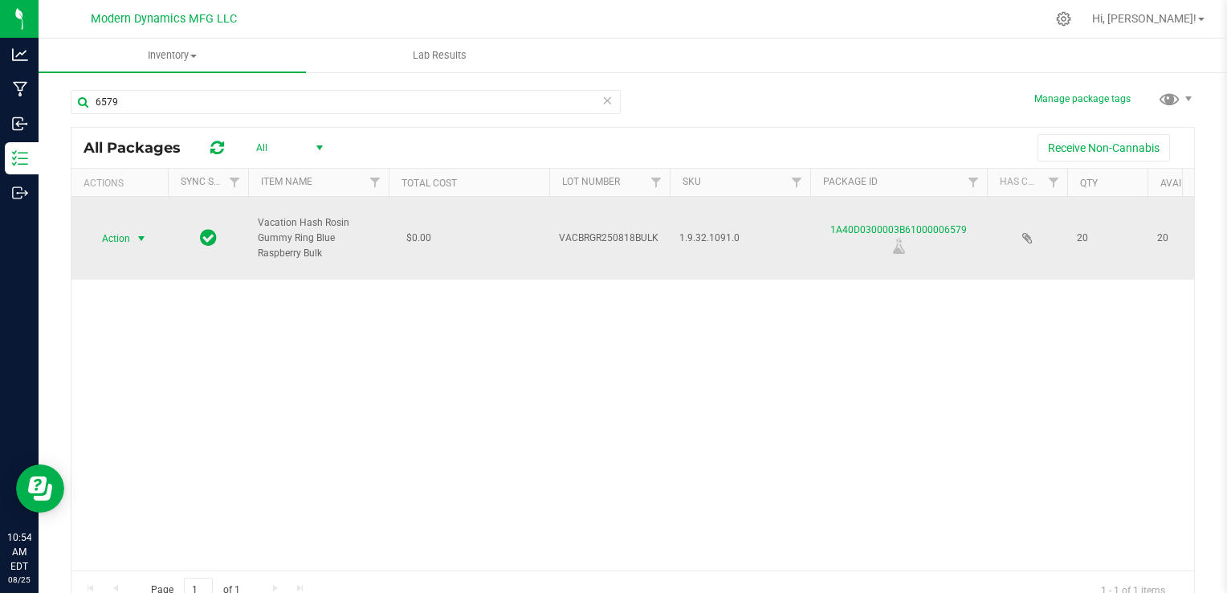
click at [138, 239] on span "select" at bounding box center [141, 238] width 13 height 13
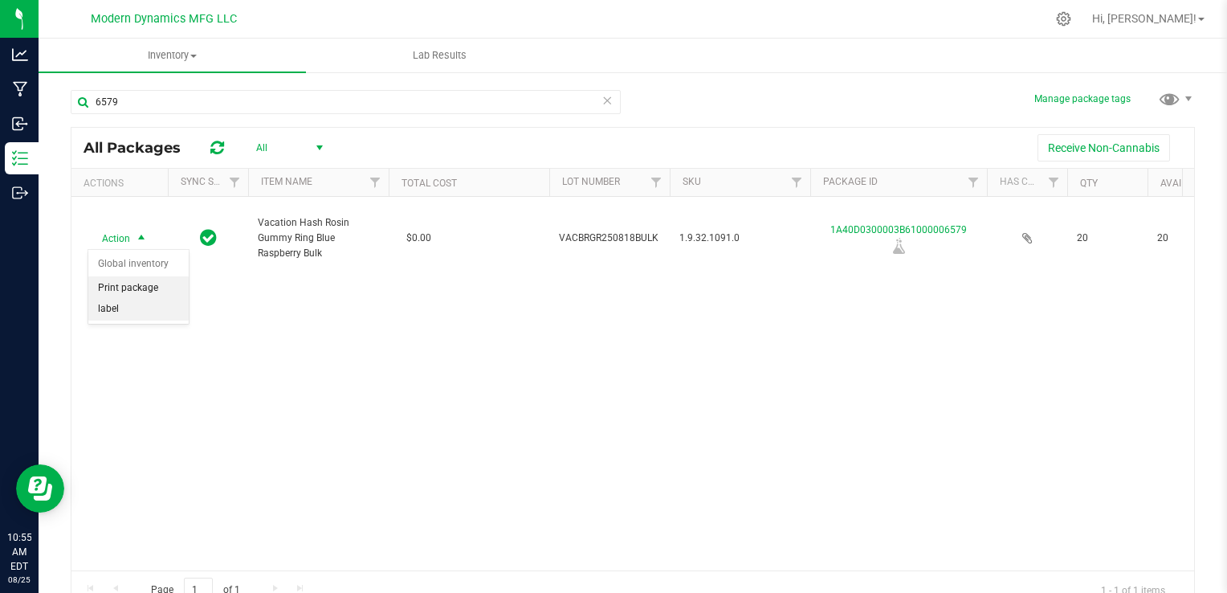
click at [119, 290] on li "Print package label" at bounding box center [138, 298] width 100 height 44
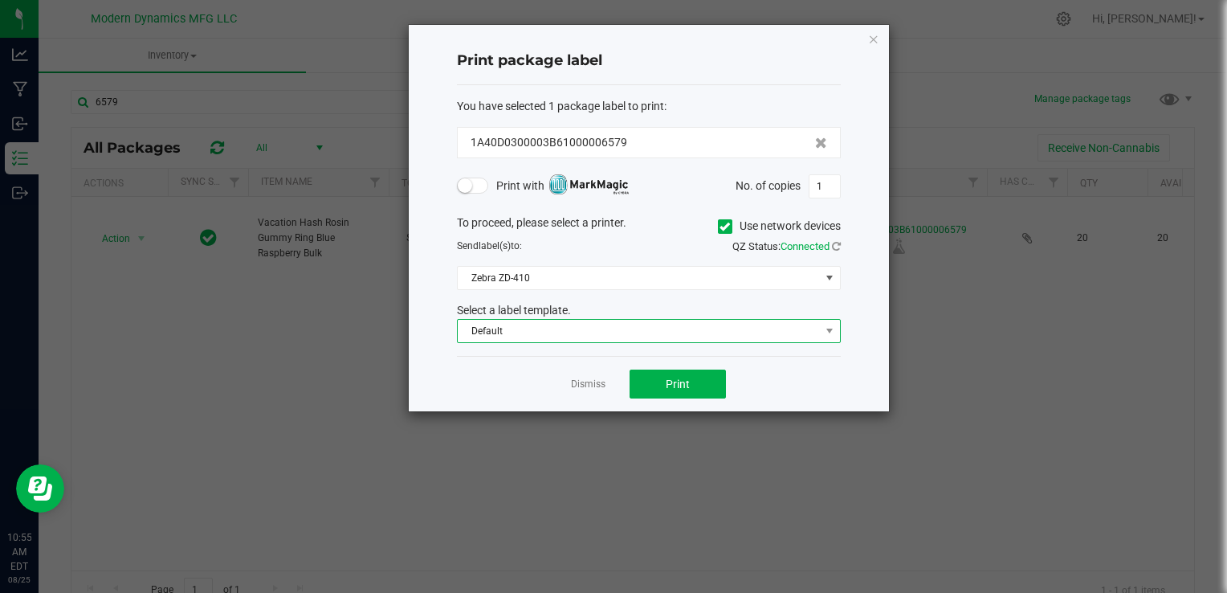
click at [536, 327] on span "Default" at bounding box center [639, 331] width 362 height 22
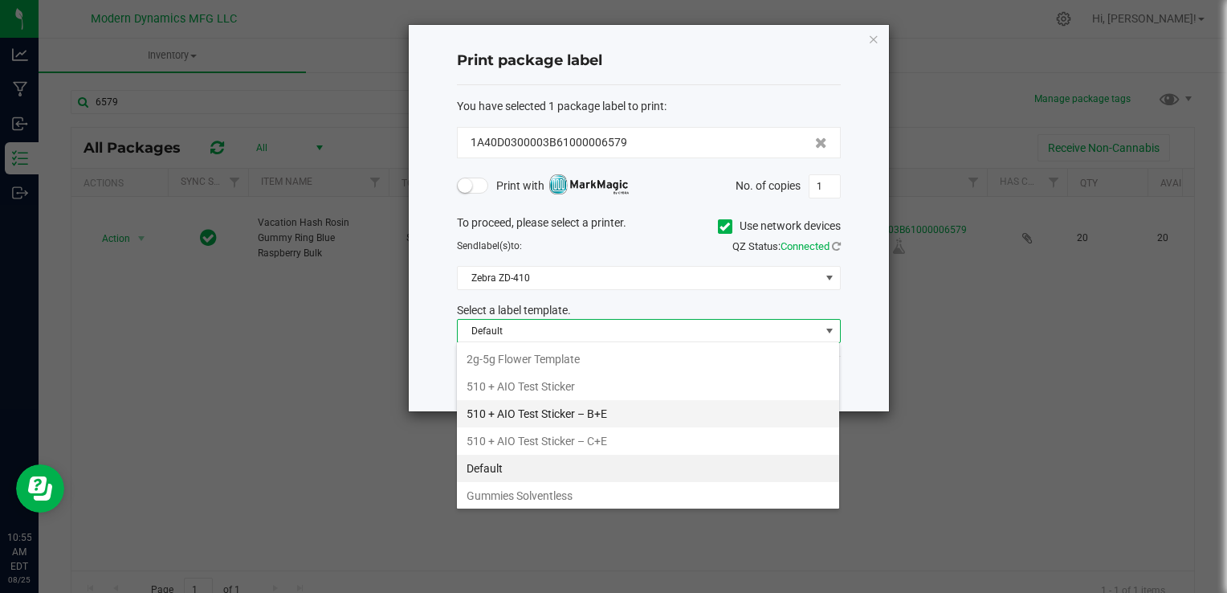
scroll to position [80, 0]
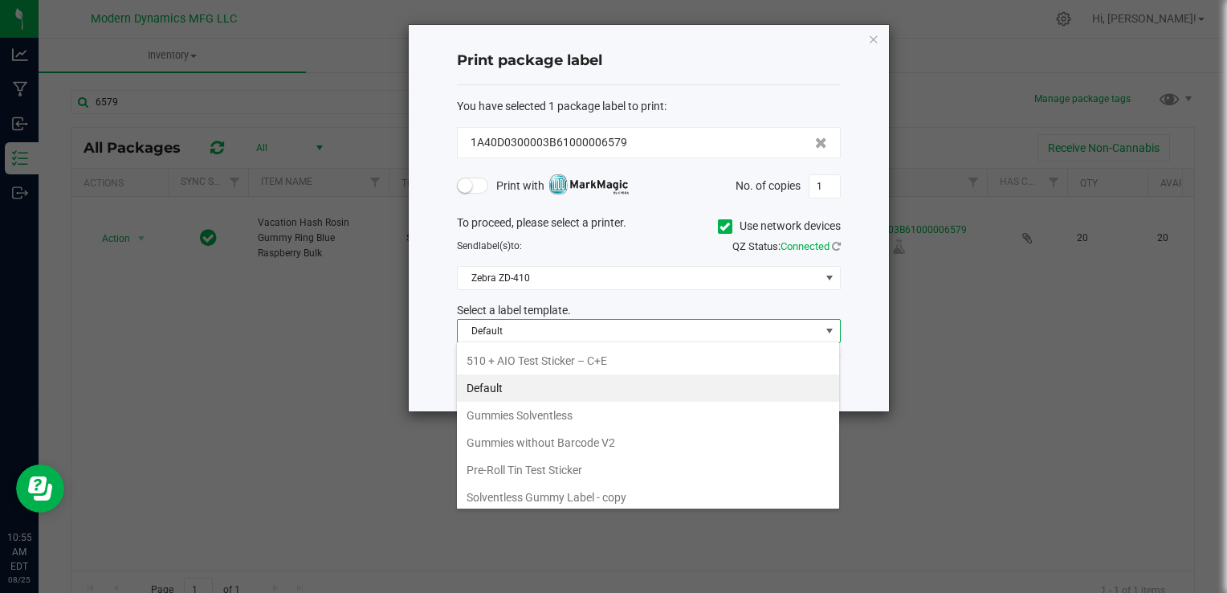
click at [559, 417] on li "Gummies Solventless" at bounding box center [648, 414] width 382 height 27
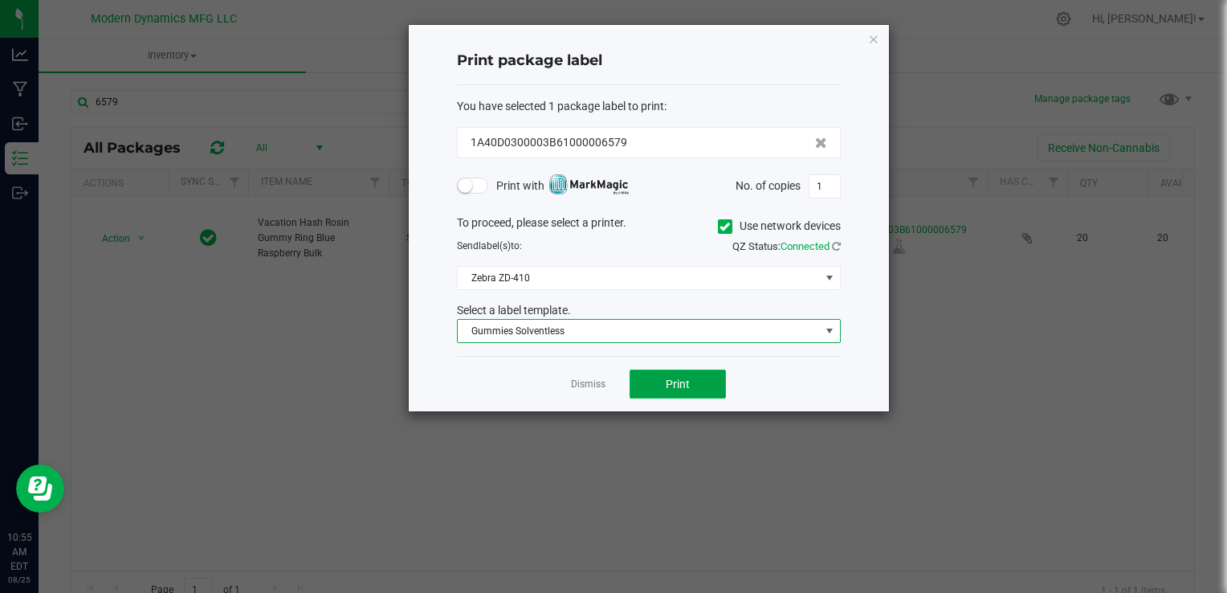
click at [671, 385] on span "Print" at bounding box center [678, 383] width 24 height 13
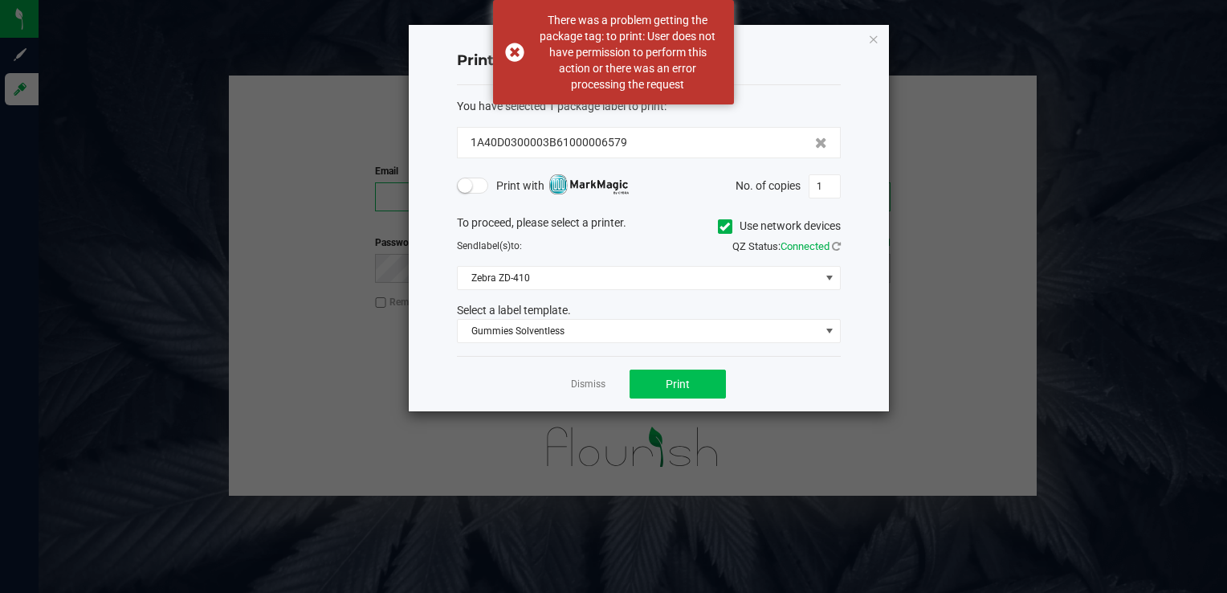
type input "william@thestarbase.com"
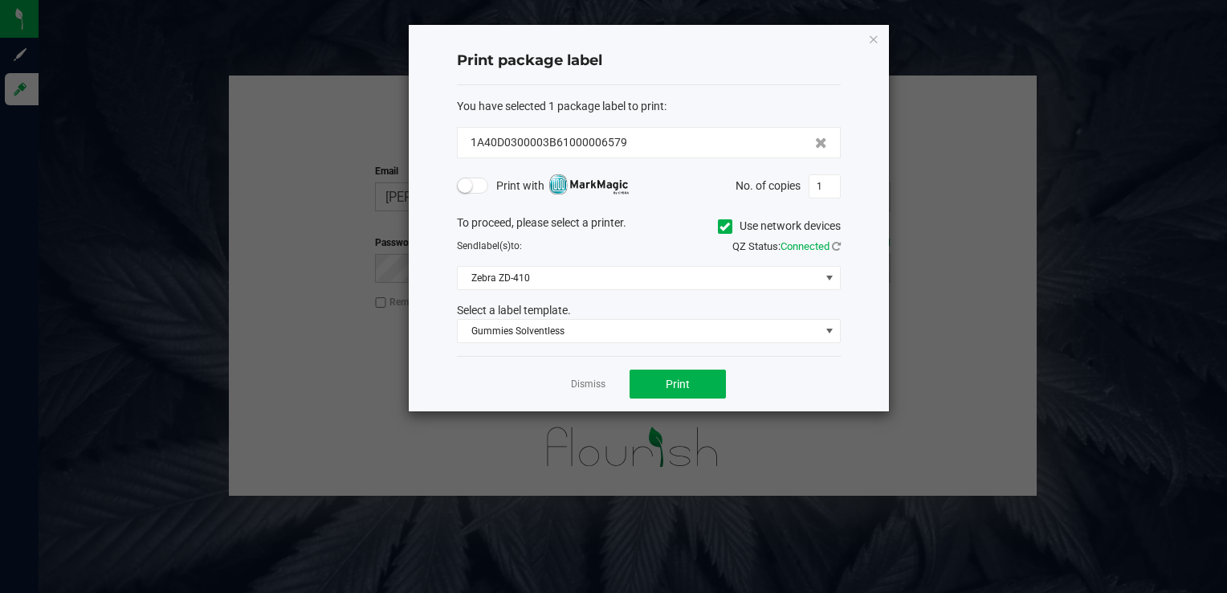
click at [312, 218] on ngb-modal-window "Print package label You have selected 1 package label to print : 1A40D0300003B6…" at bounding box center [619, 296] width 1239 height 593
click at [593, 385] on link "Dismiss" at bounding box center [588, 384] width 35 height 14
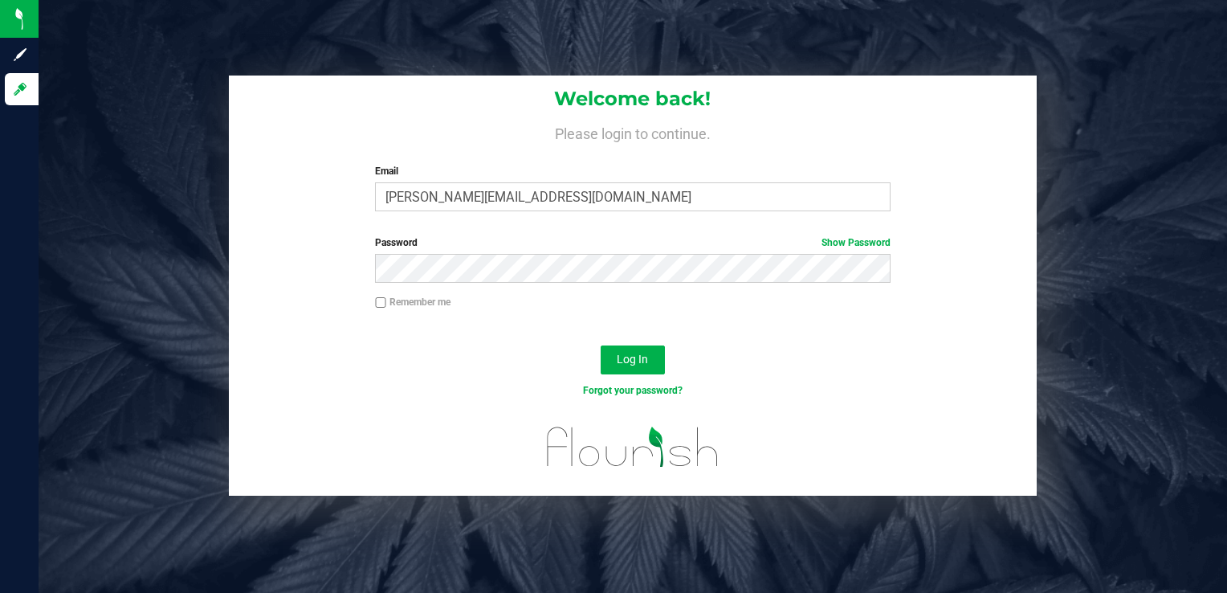
click at [385, 300] on input "Remember me" at bounding box center [380, 302] width 11 height 11
checkbox input "true"
click at [610, 352] on button "Log In" at bounding box center [633, 359] width 64 height 29
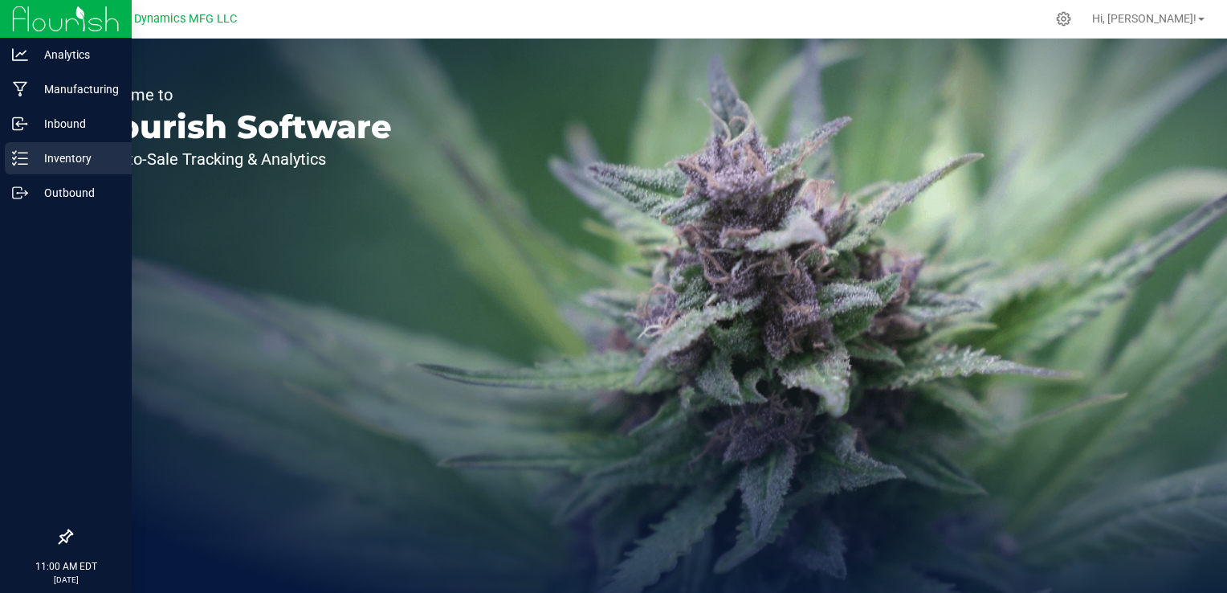
click at [53, 167] on p "Inventory" at bounding box center [76, 158] width 96 height 19
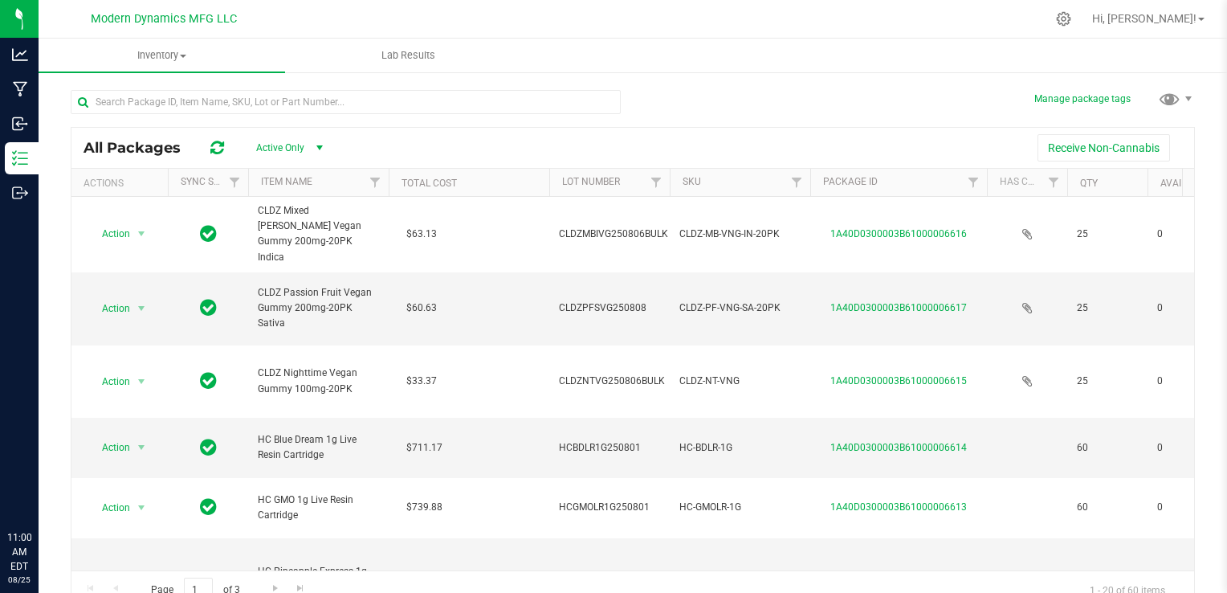
click at [321, 146] on span "select" at bounding box center [319, 147] width 13 height 13
click at [272, 251] on li "All" at bounding box center [285, 246] width 87 height 24
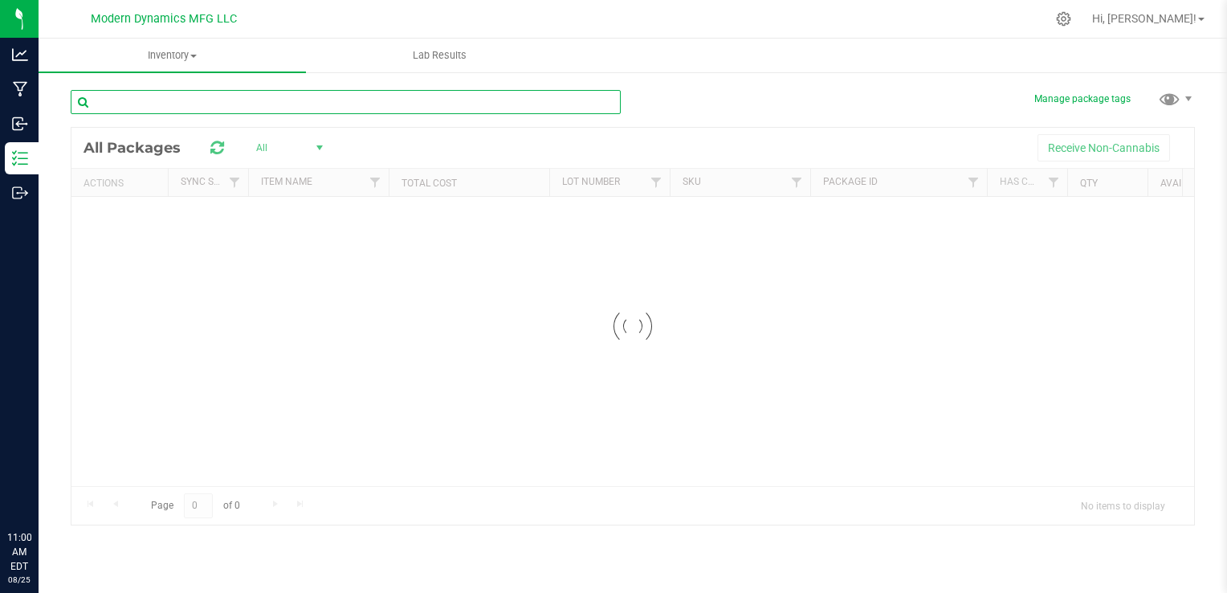
click at [279, 105] on input "text" at bounding box center [346, 102] width 550 height 24
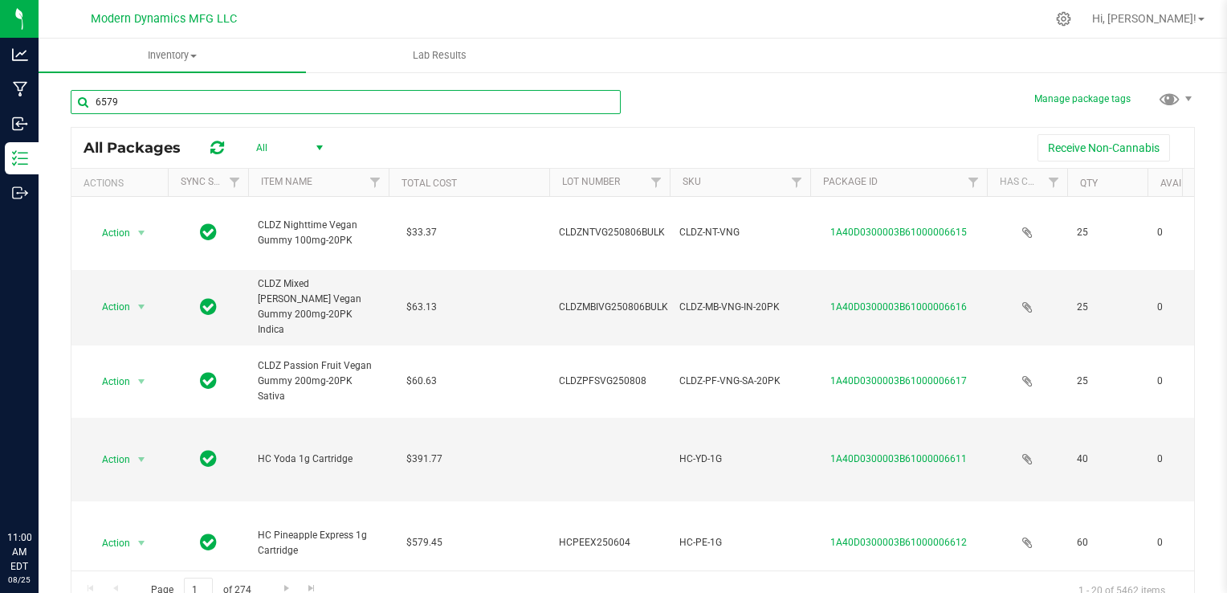
type input "6579"
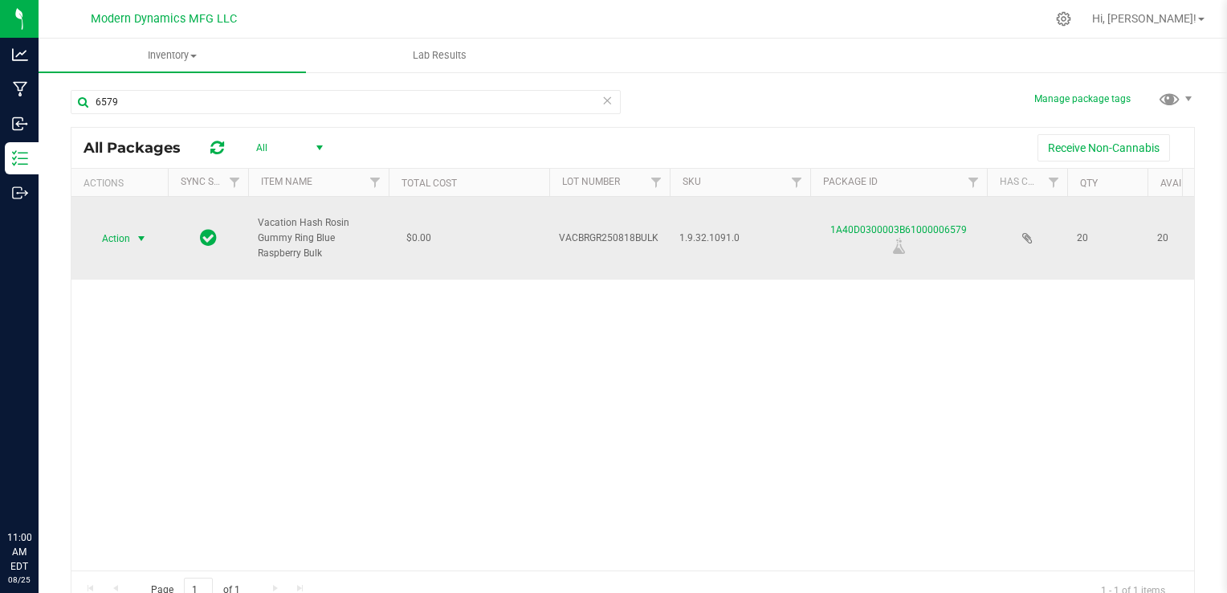
click at [140, 238] on span "select" at bounding box center [141, 238] width 13 height 13
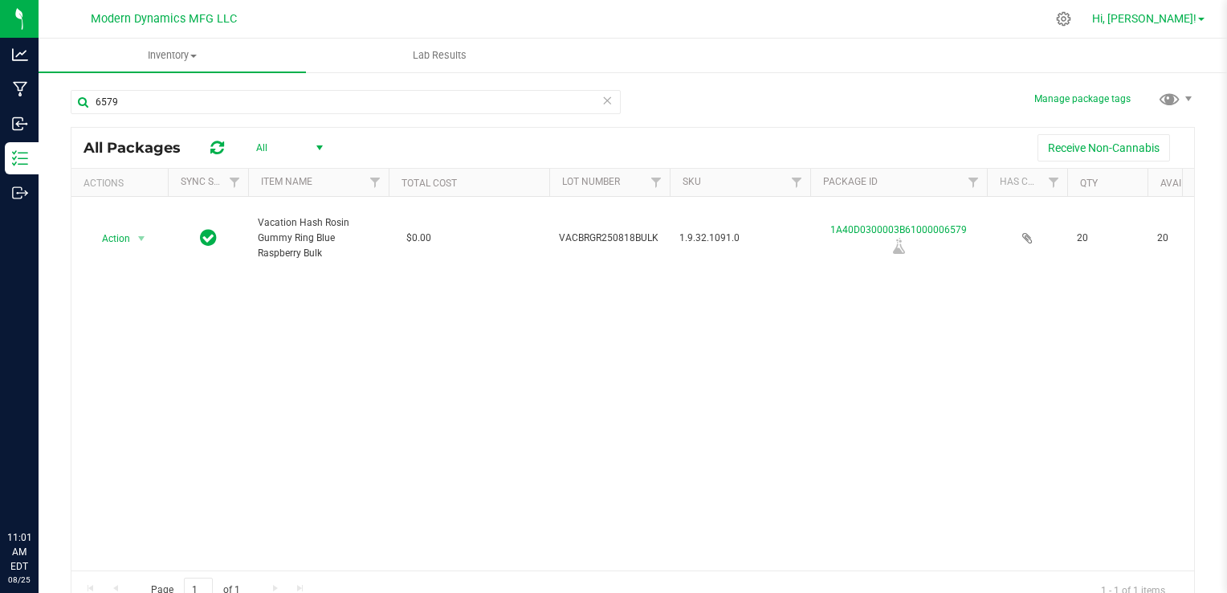
click at [1199, 22] on link "Hi, [PERSON_NAME]!" at bounding box center [1147, 18] width 125 height 17
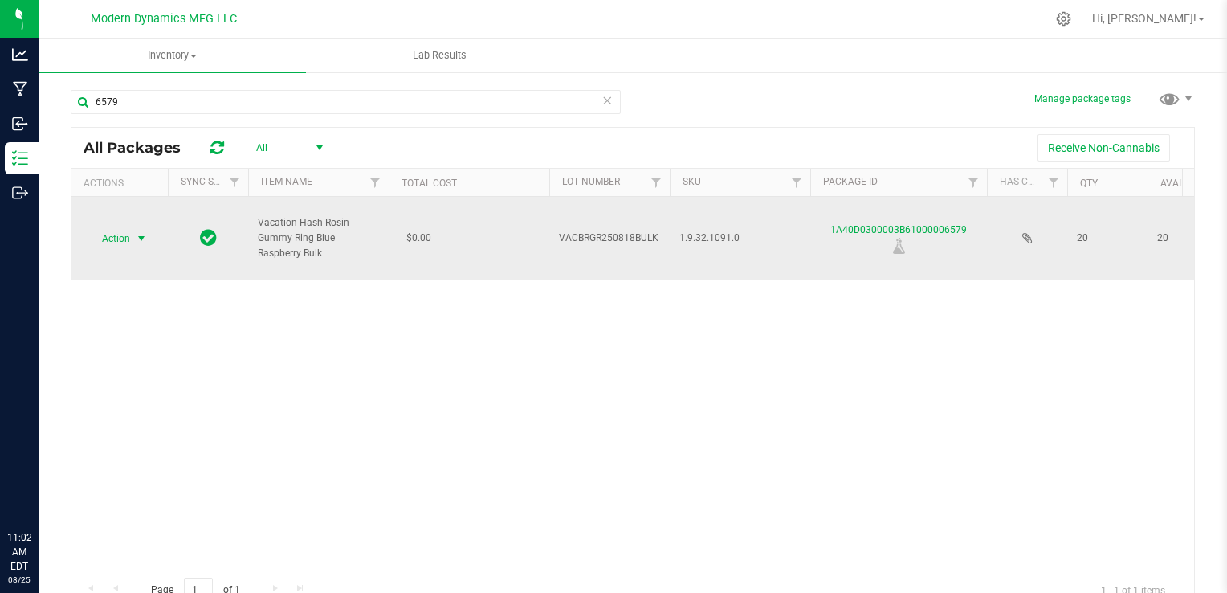
click at [140, 238] on span "select" at bounding box center [141, 238] width 13 height 13
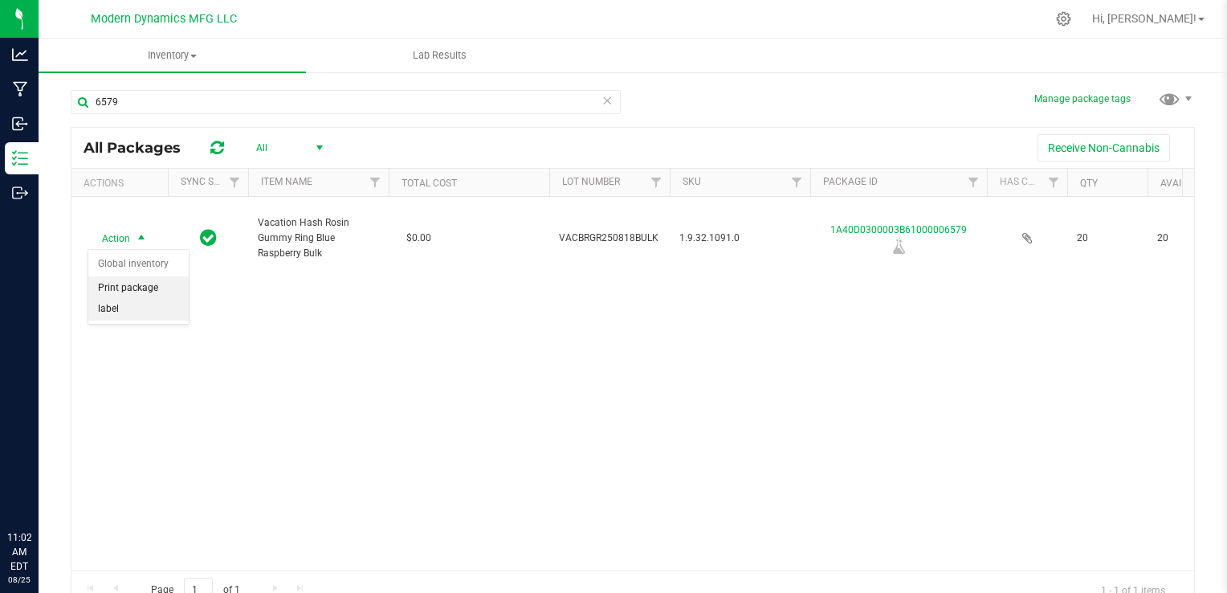
click at [147, 284] on li "Print package label" at bounding box center [138, 298] width 100 height 44
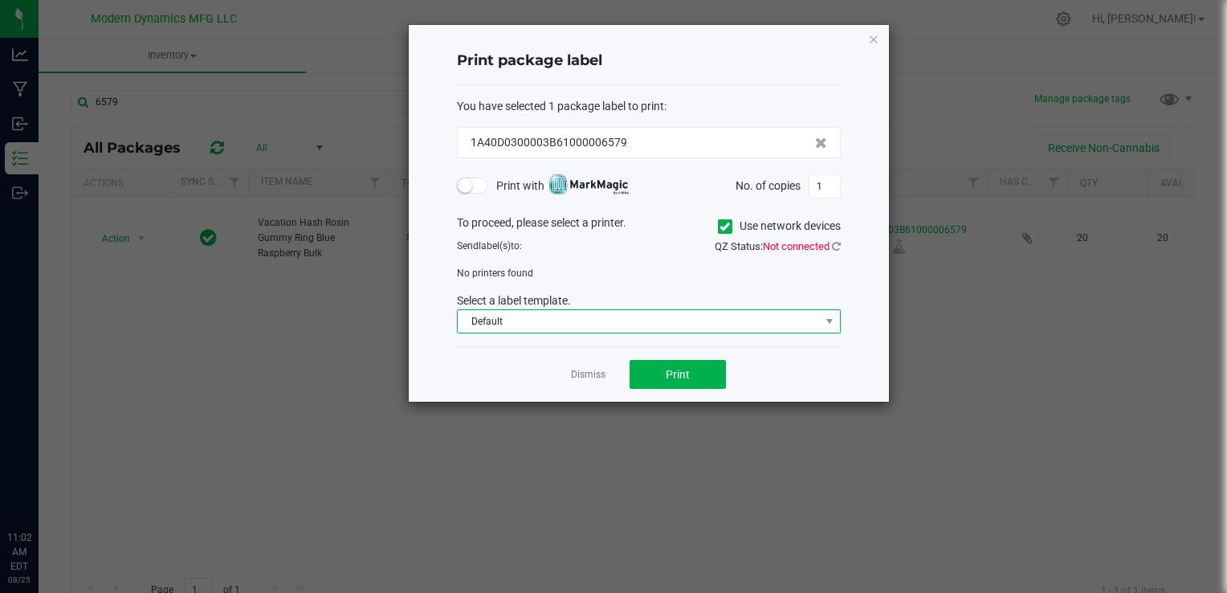
click at [662, 324] on span "Default" at bounding box center [639, 321] width 362 height 22
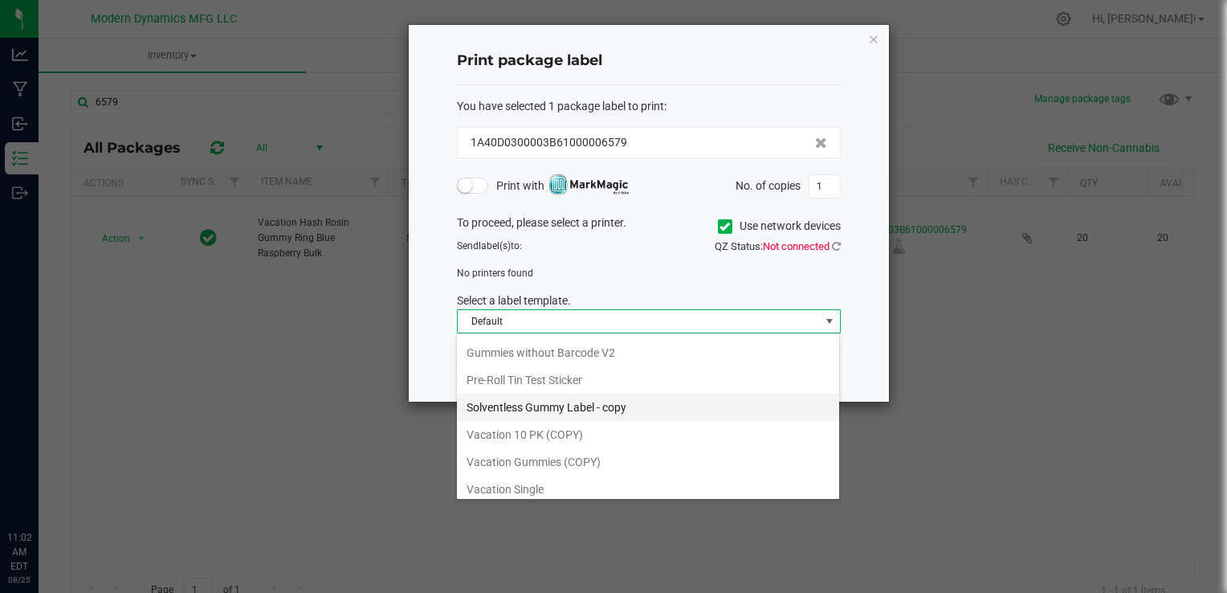
scroll to position [80, 0]
click at [553, 401] on li "Gummies Solventless" at bounding box center [648, 405] width 382 height 27
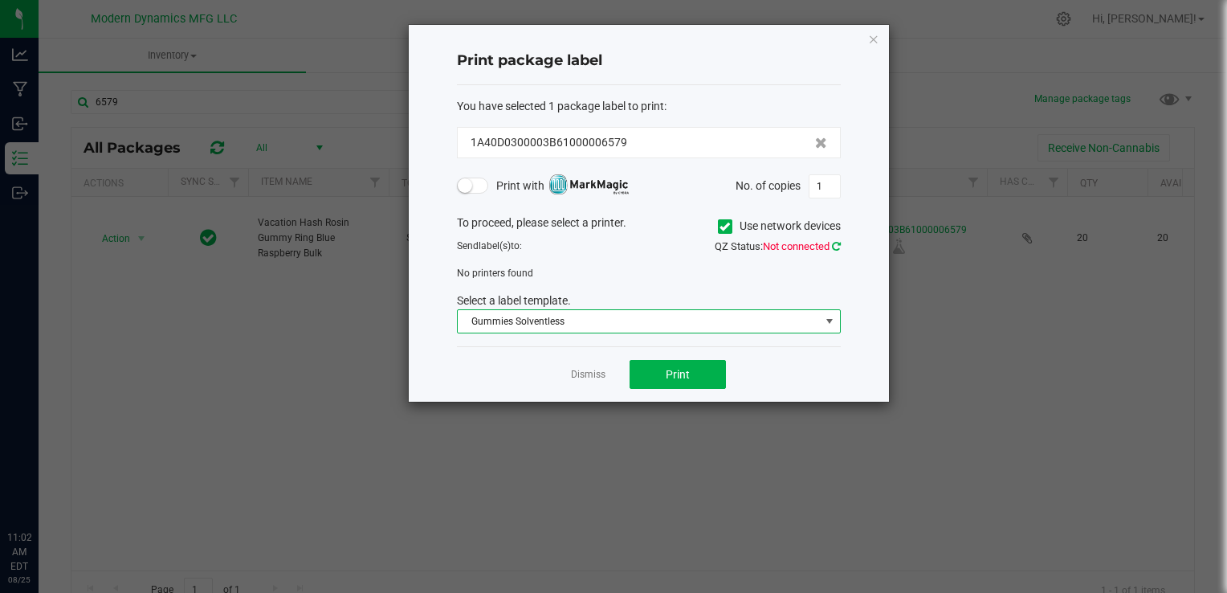
click at [837, 246] on icon at bounding box center [836, 246] width 9 height 10
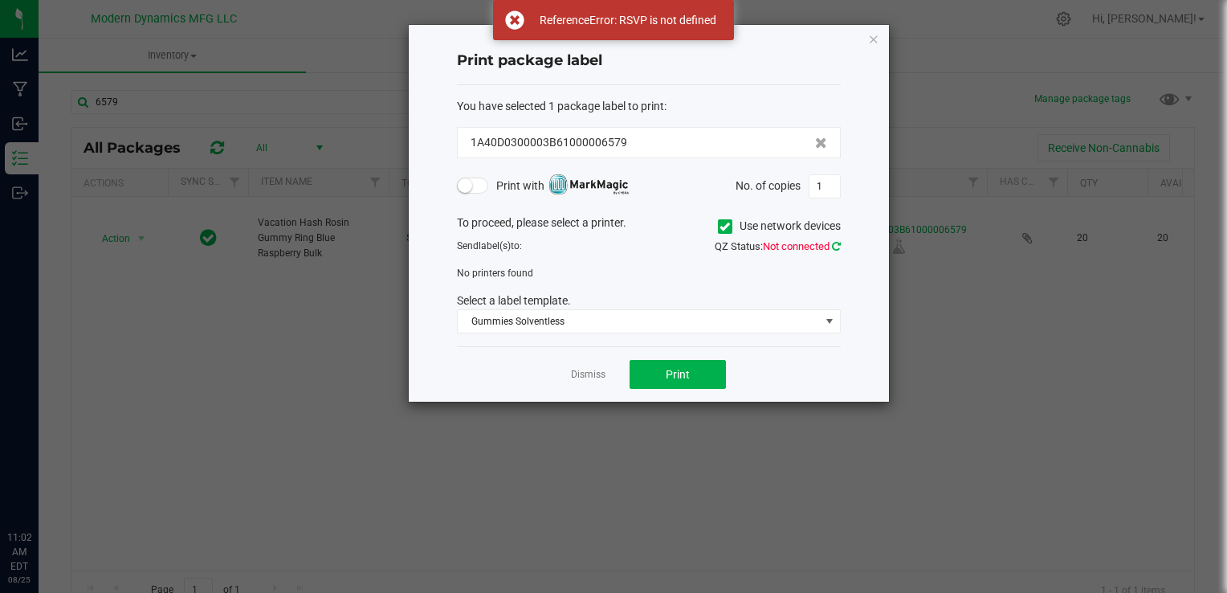
click at [837, 246] on icon at bounding box center [836, 246] width 9 height 10
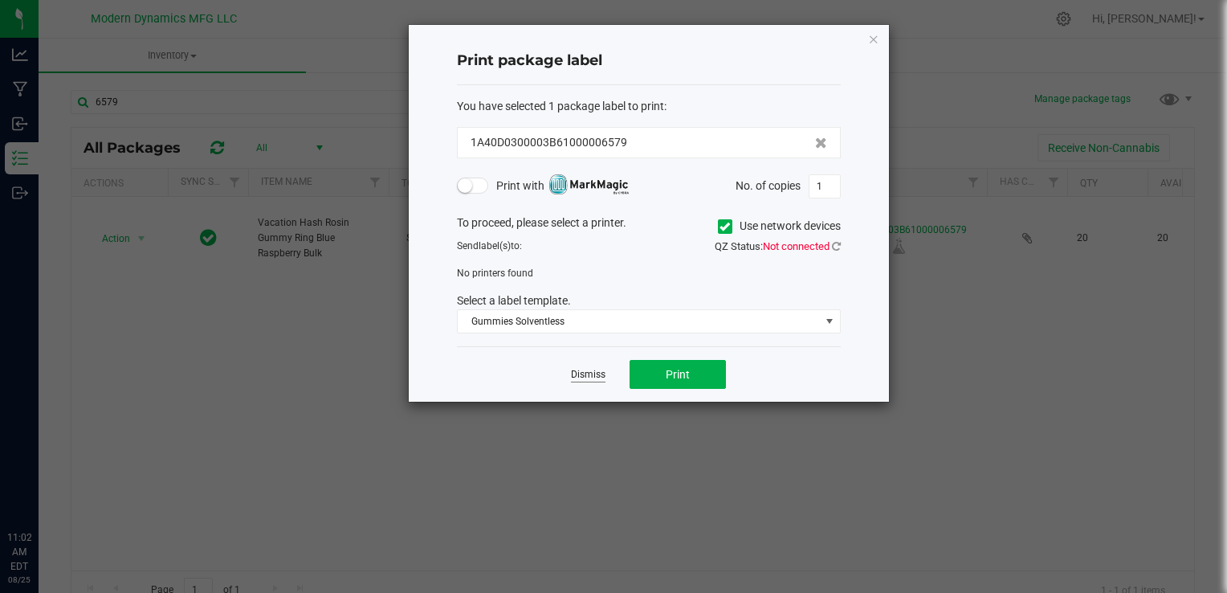
click at [593, 373] on link "Dismiss" at bounding box center [588, 375] width 35 height 14
